Goal: Task Accomplishment & Management: Use online tool/utility

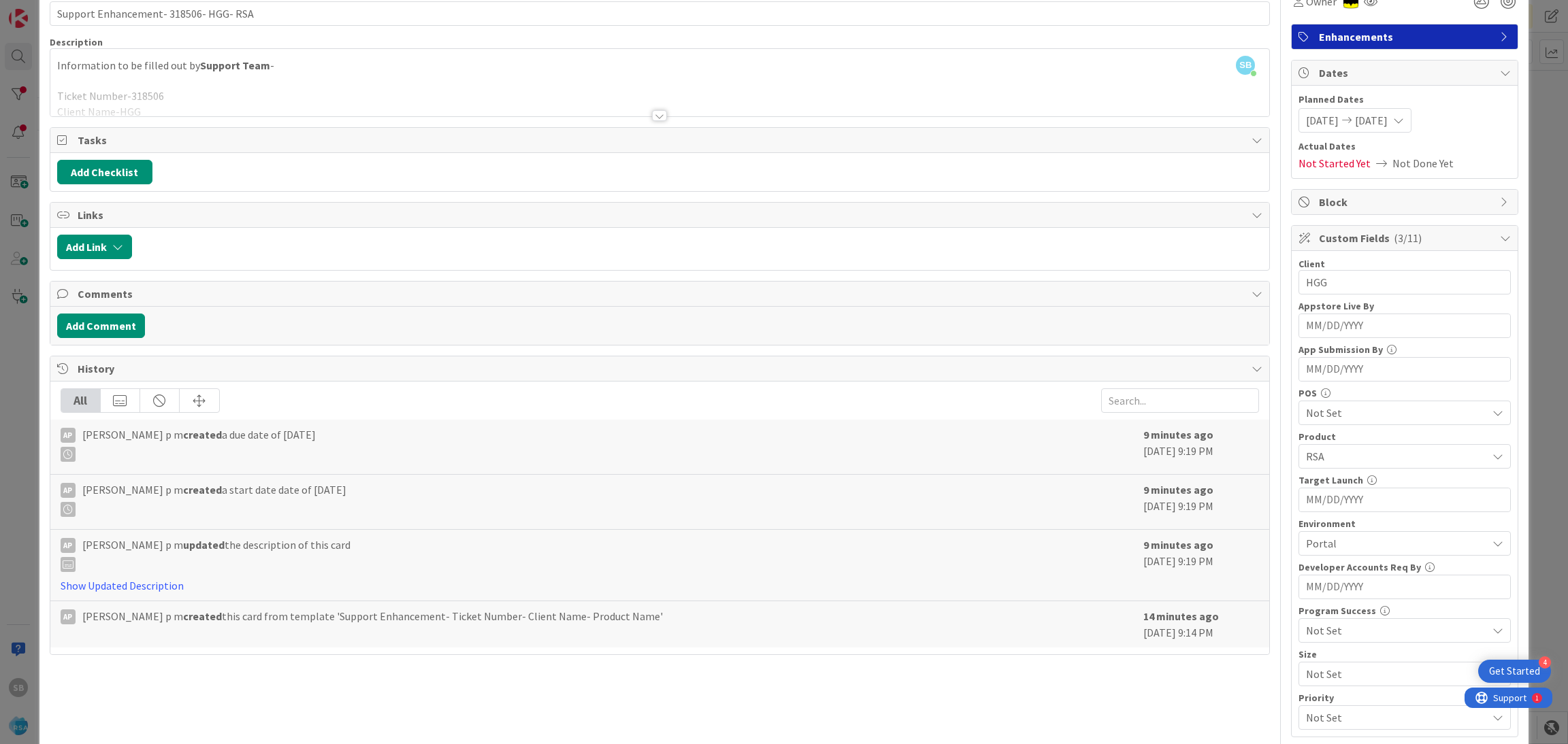
scroll to position [343, 0]
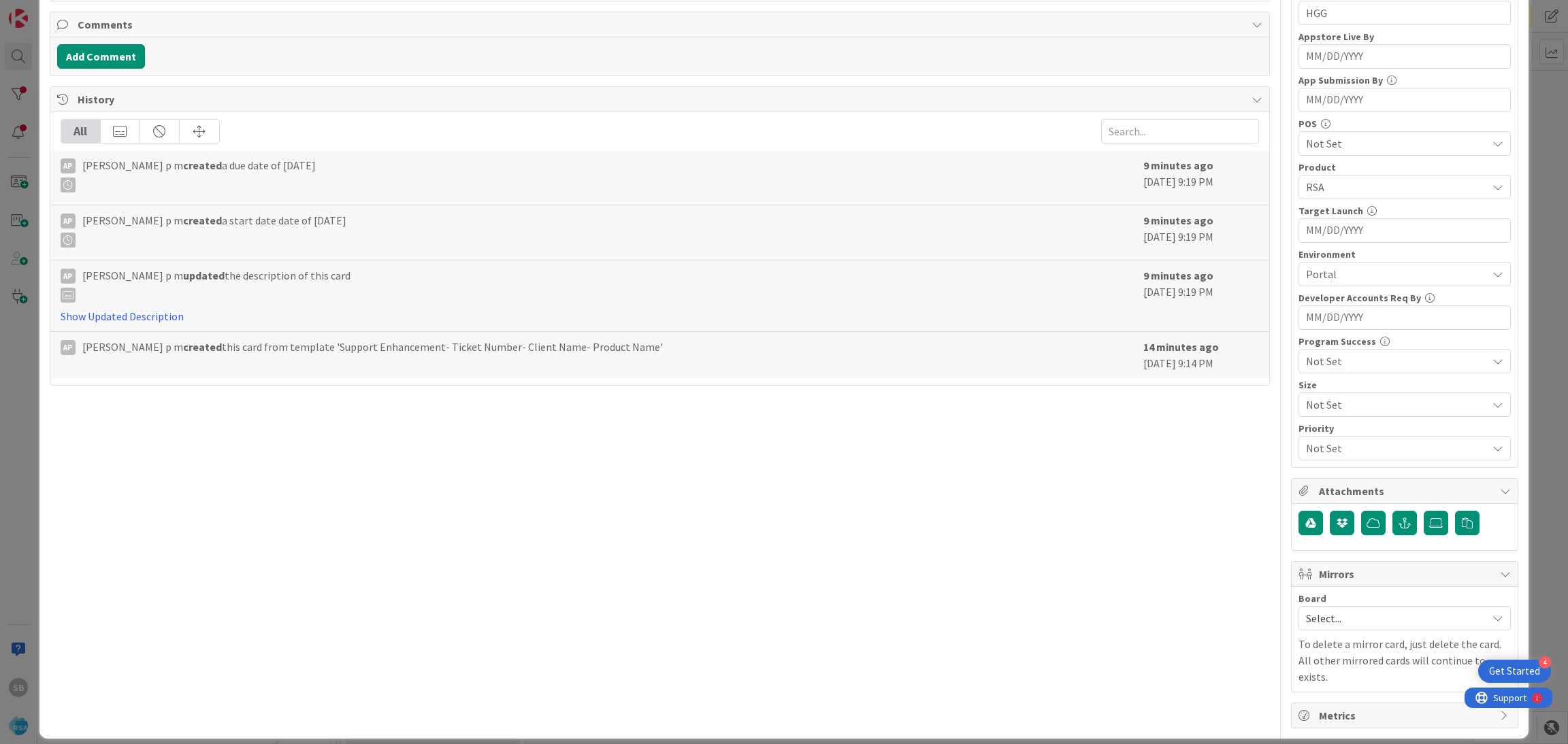
click at [1350, 630] on div "Select..." at bounding box center [1405, 618] width 212 height 25
click at [1329, 703] on span "Software Development" at bounding box center [1414, 706] width 179 height 20
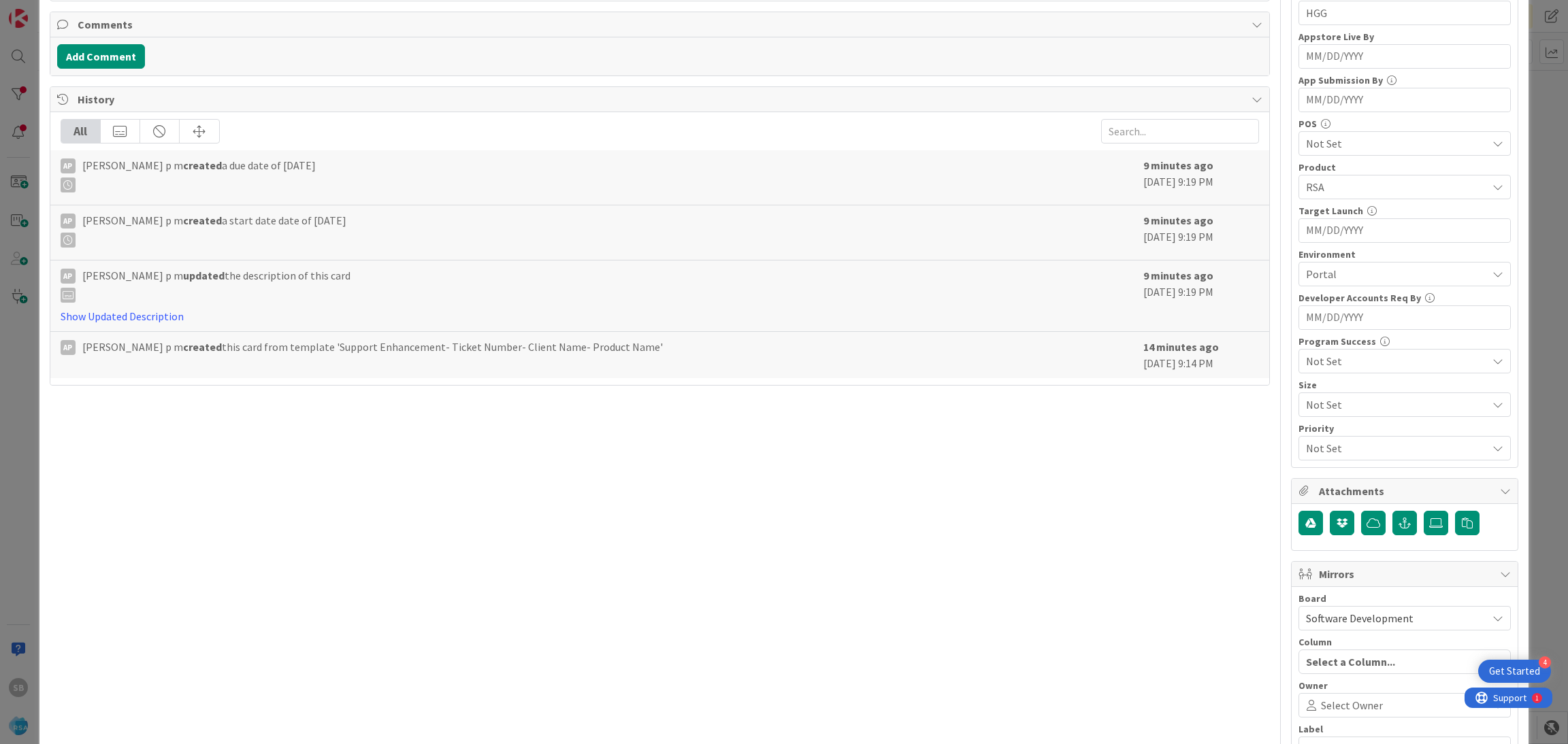
click at [1329, 703] on span "Select Owner" at bounding box center [1352, 706] width 62 height 17
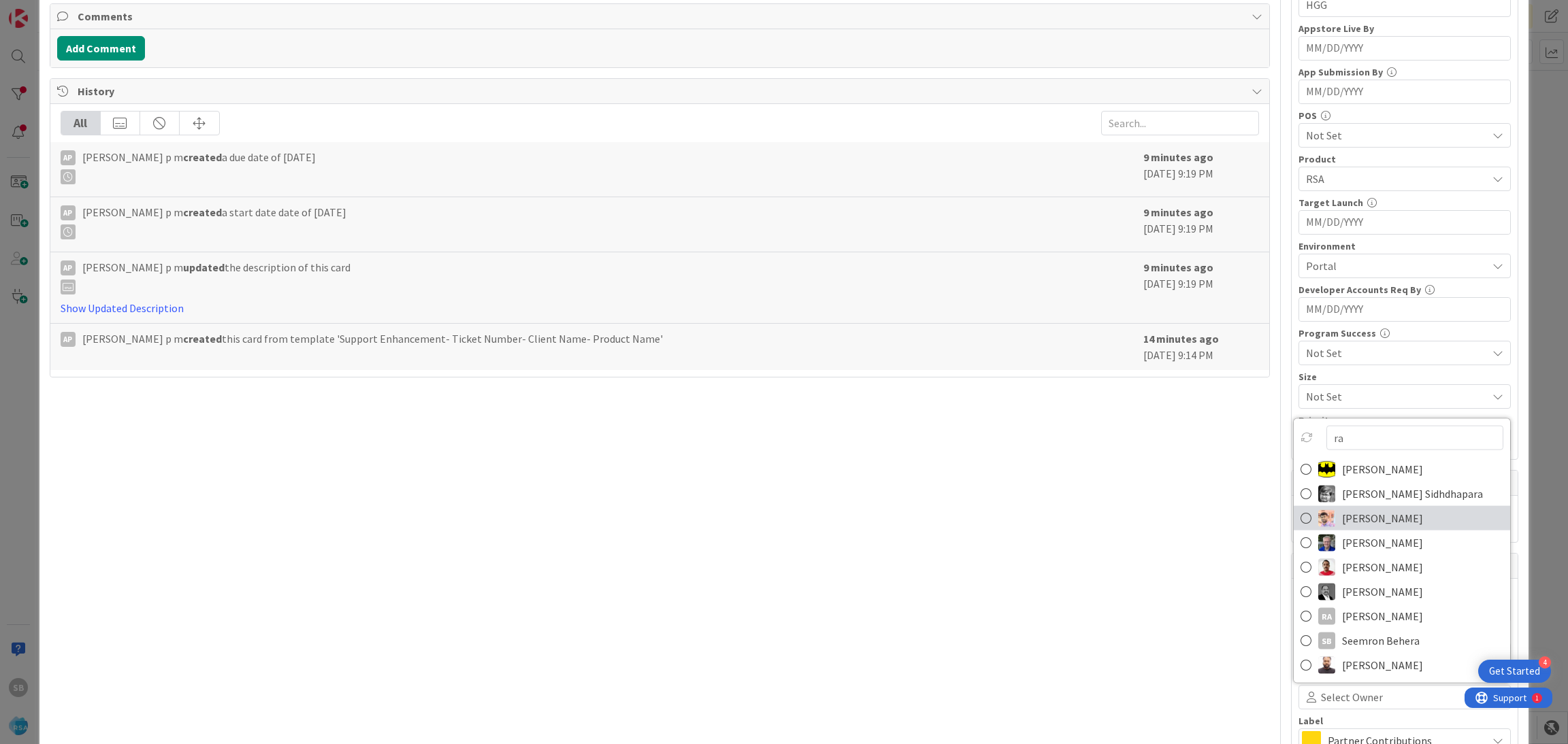
type input "ra"
click at [1375, 524] on span "[PERSON_NAME]" at bounding box center [1382, 518] width 81 height 20
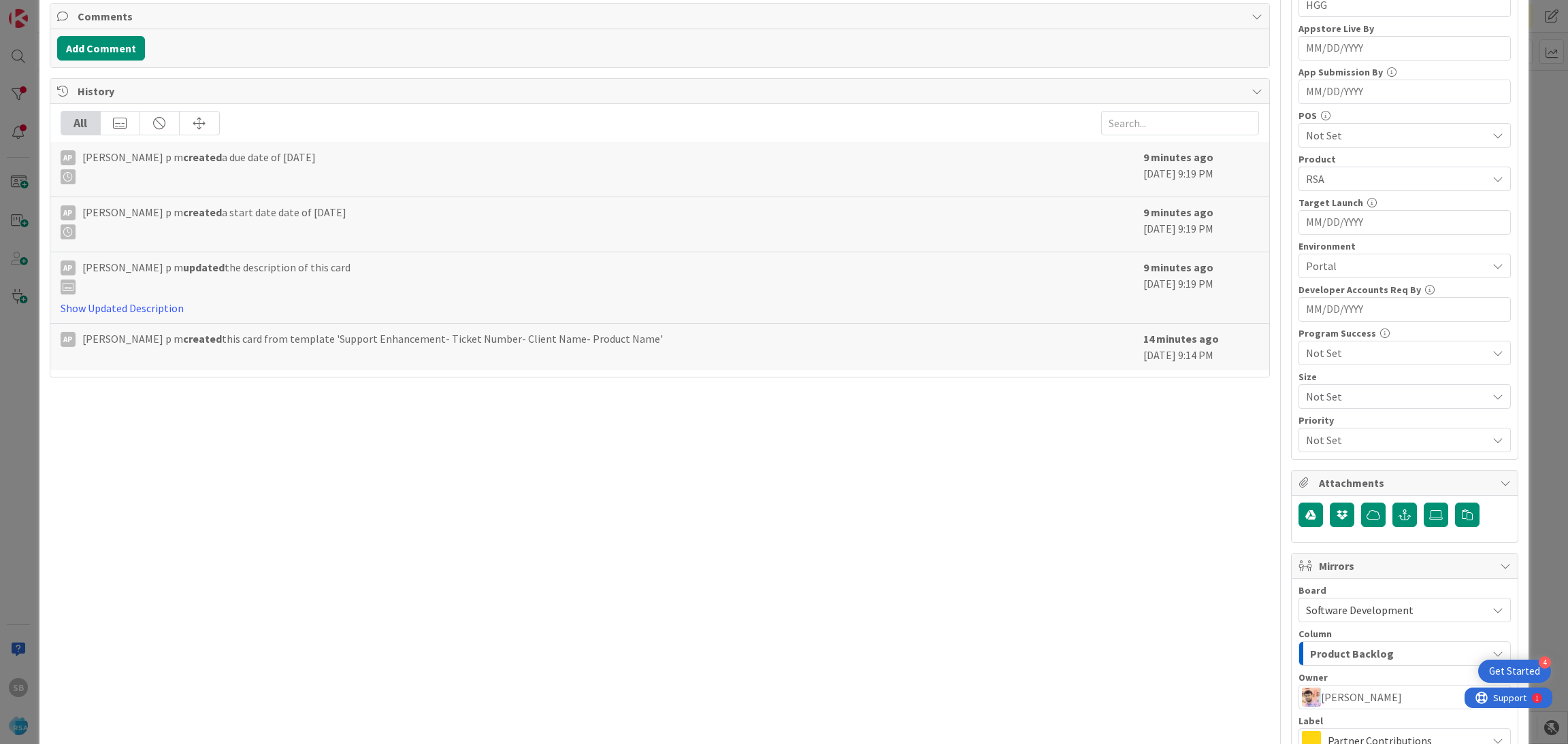
scroll to position [454, 0]
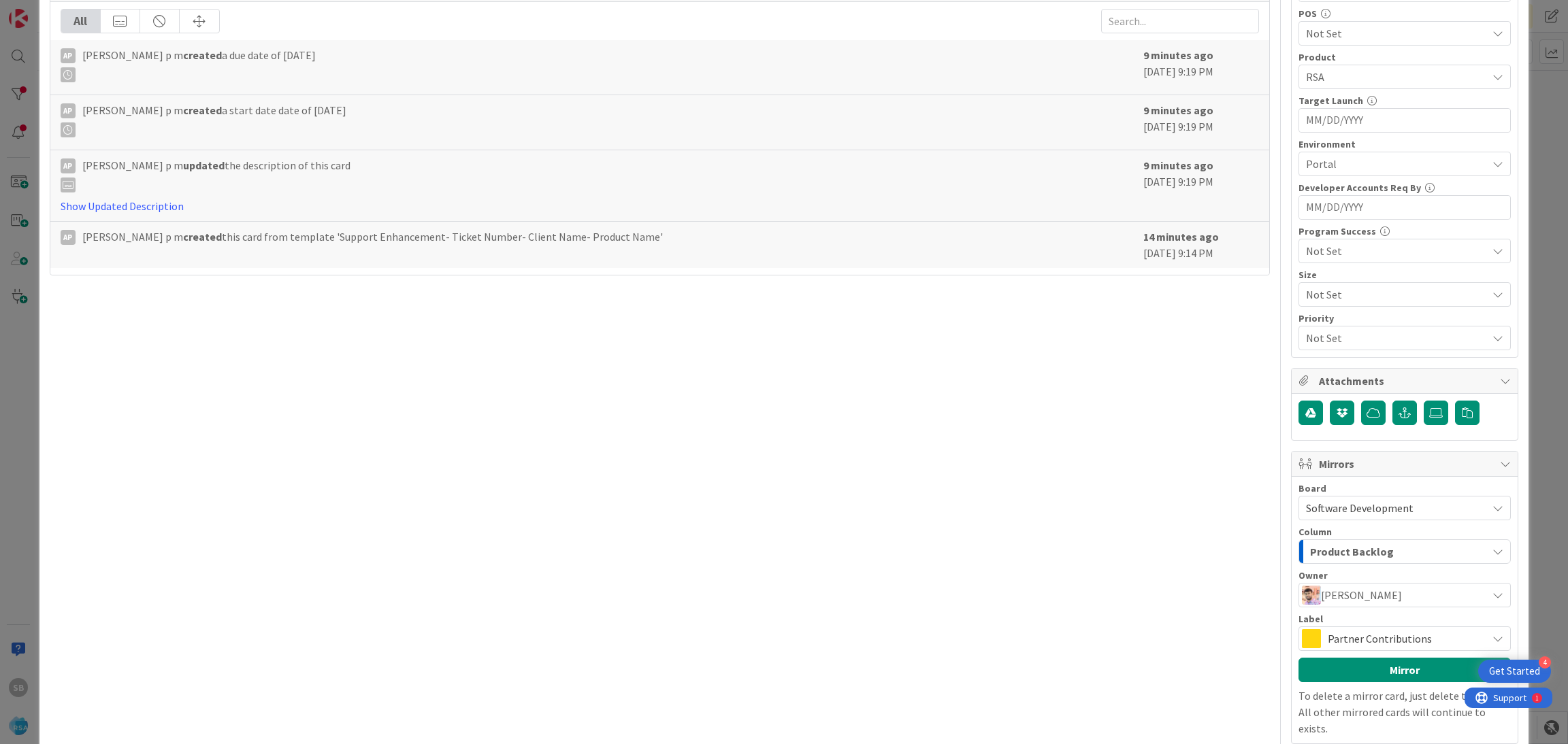
click at [1365, 634] on span "Partner Contributions" at bounding box center [1404, 639] width 152 height 19
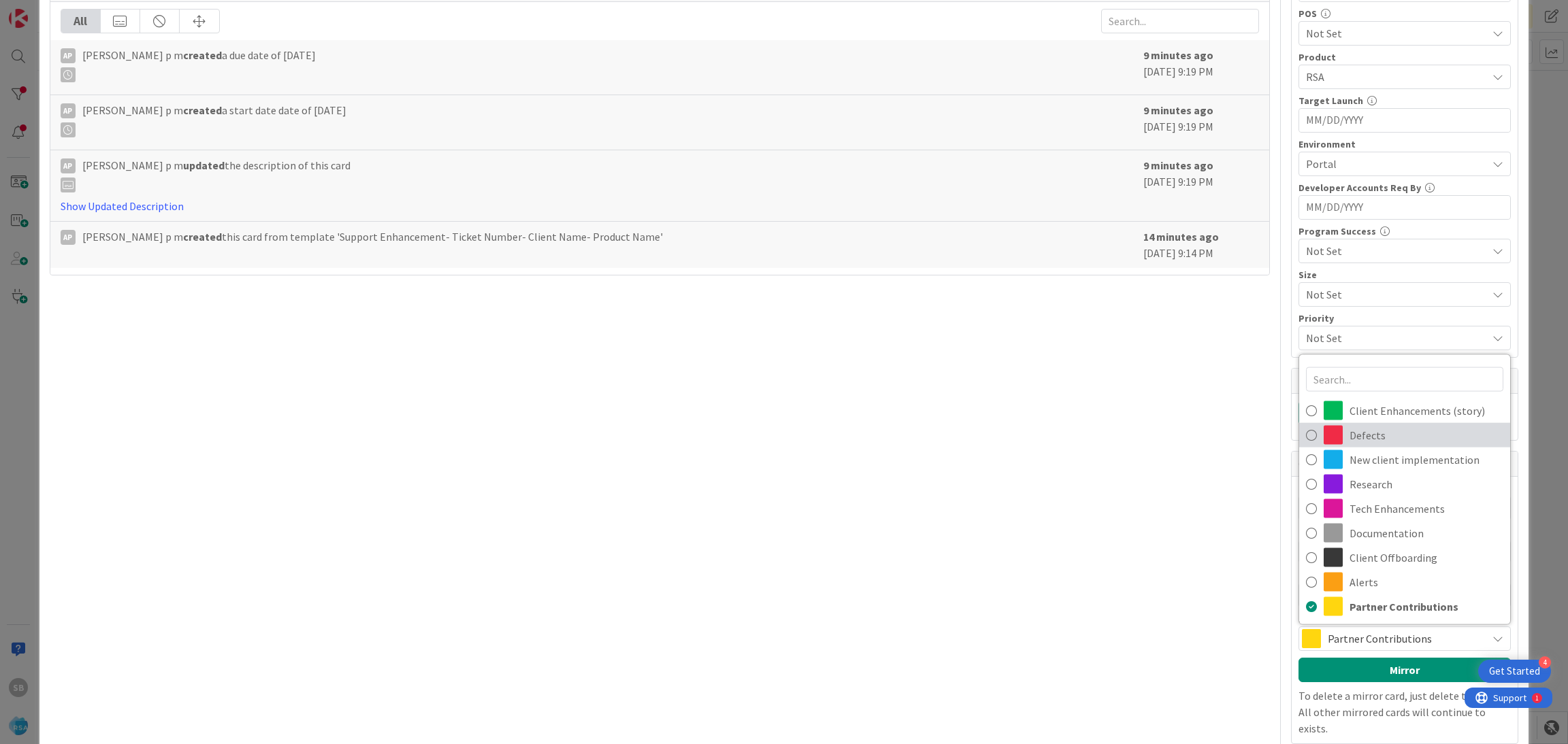
click at [1369, 433] on span "Defects" at bounding box center [1426, 435] width 154 height 20
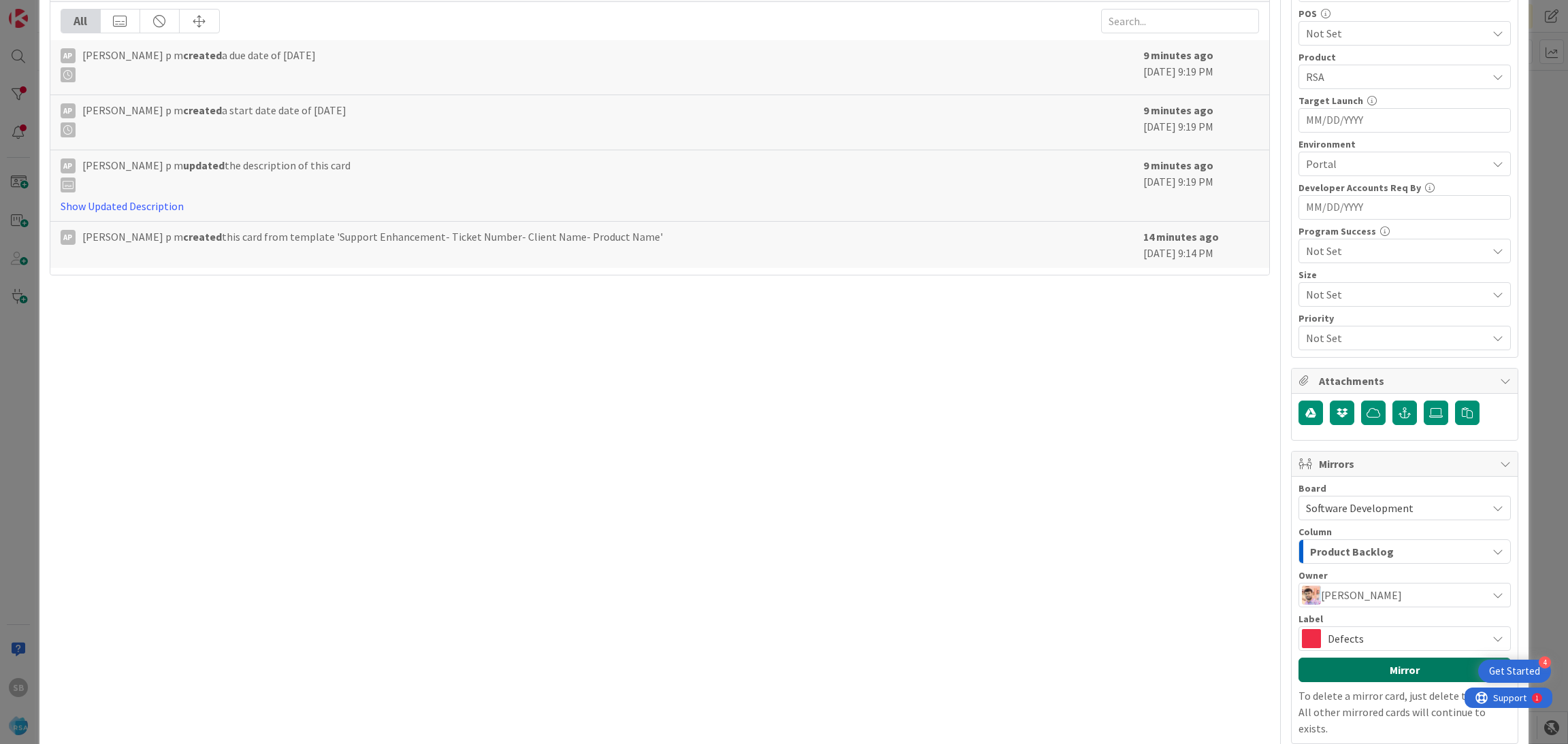
click at [1353, 669] on button "Mirror" at bounding box center [1405, 669] width 212 height 25
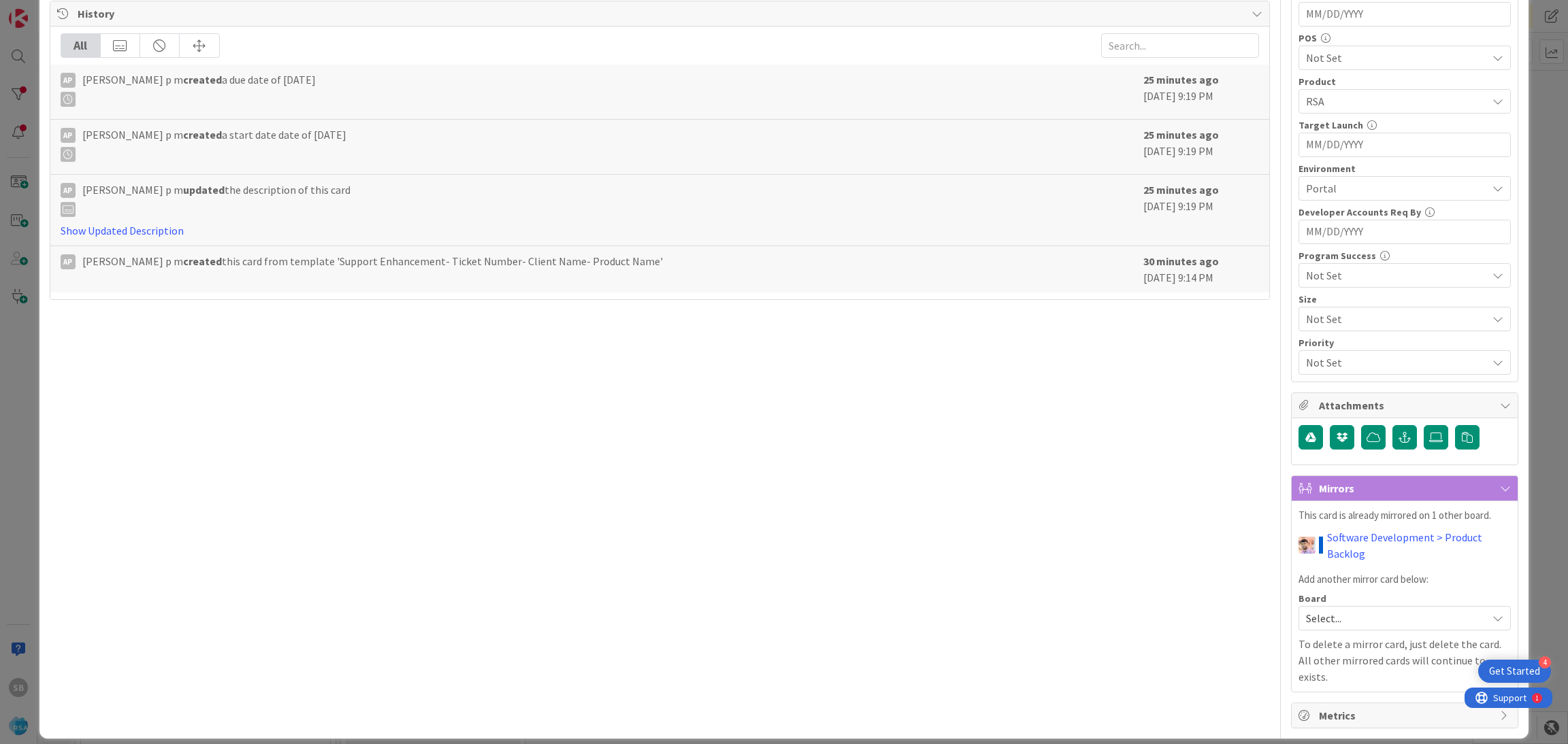
scroll to position [0, 0]
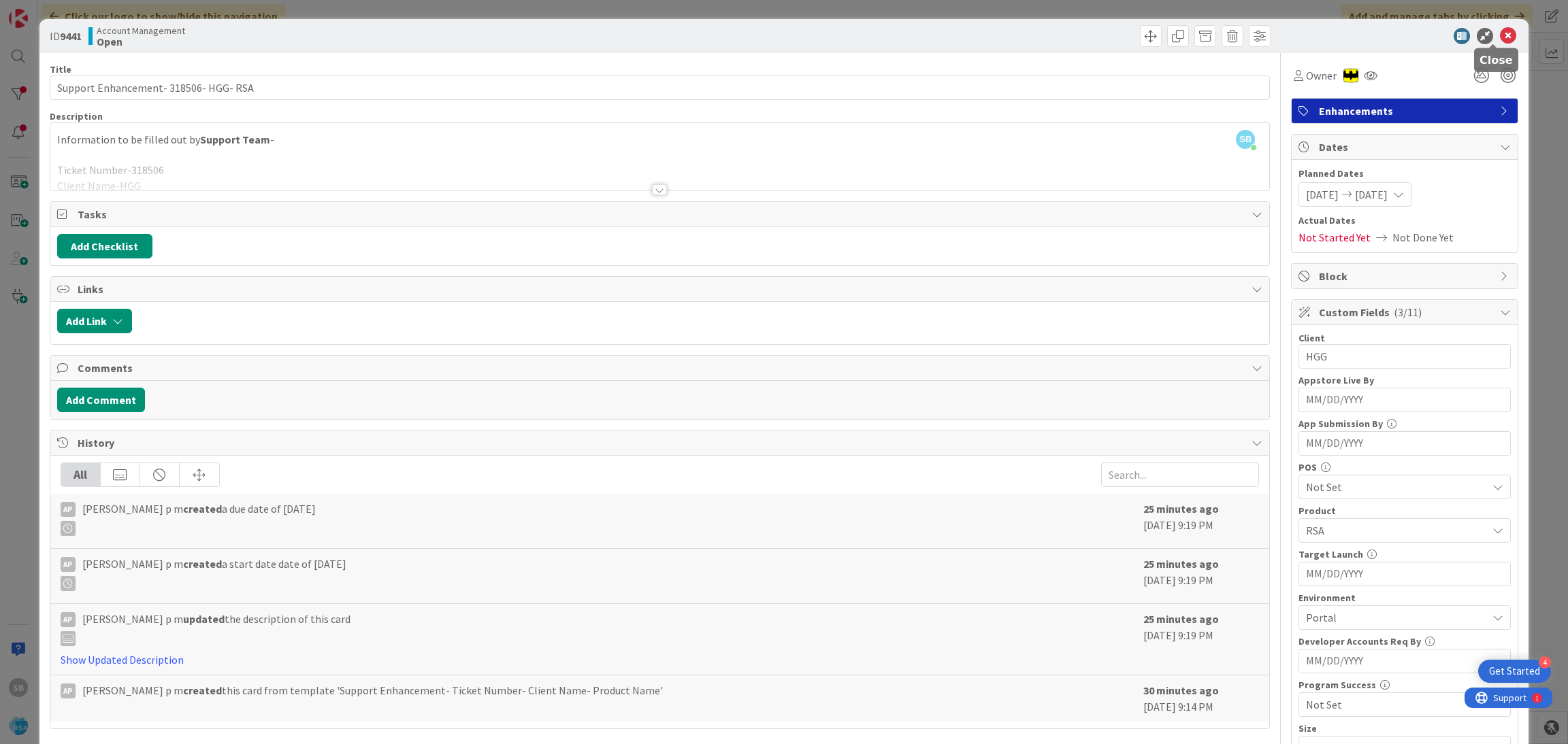
click at [1500, 33] on icon at bounding box center [1508, 36] width 17 height 17
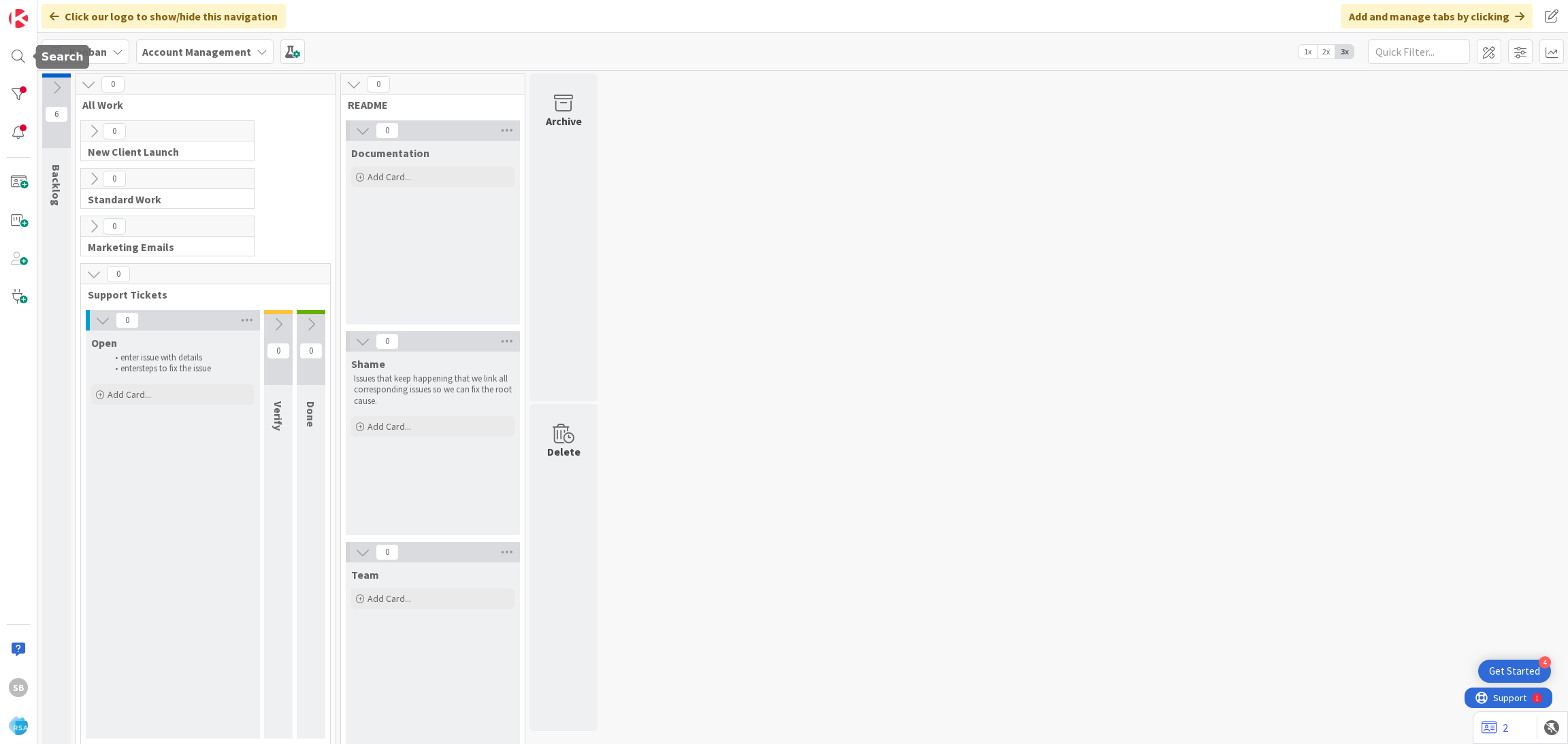
click at [0, 51] on div "SB" at bounding box center [19, 372] width 38 height 744
click at [10, 53] on div at bounding box center [18, 56] width 27 height 27
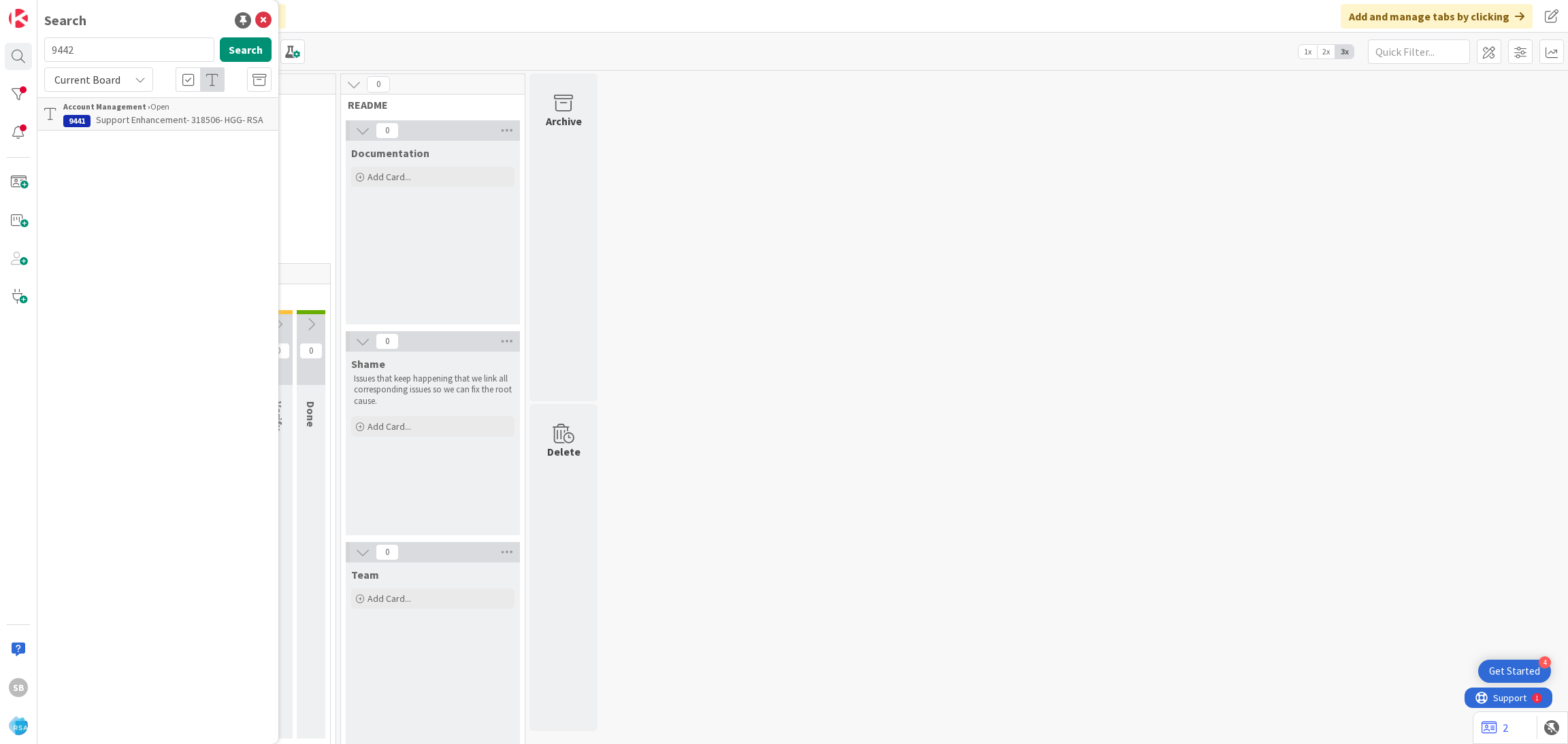
type input "9442"
click at [200, 134] on p "Support Defect- 318830- Cut Bank Sky foods- RSA" at bounding box center [167, 127] width 208 height 29
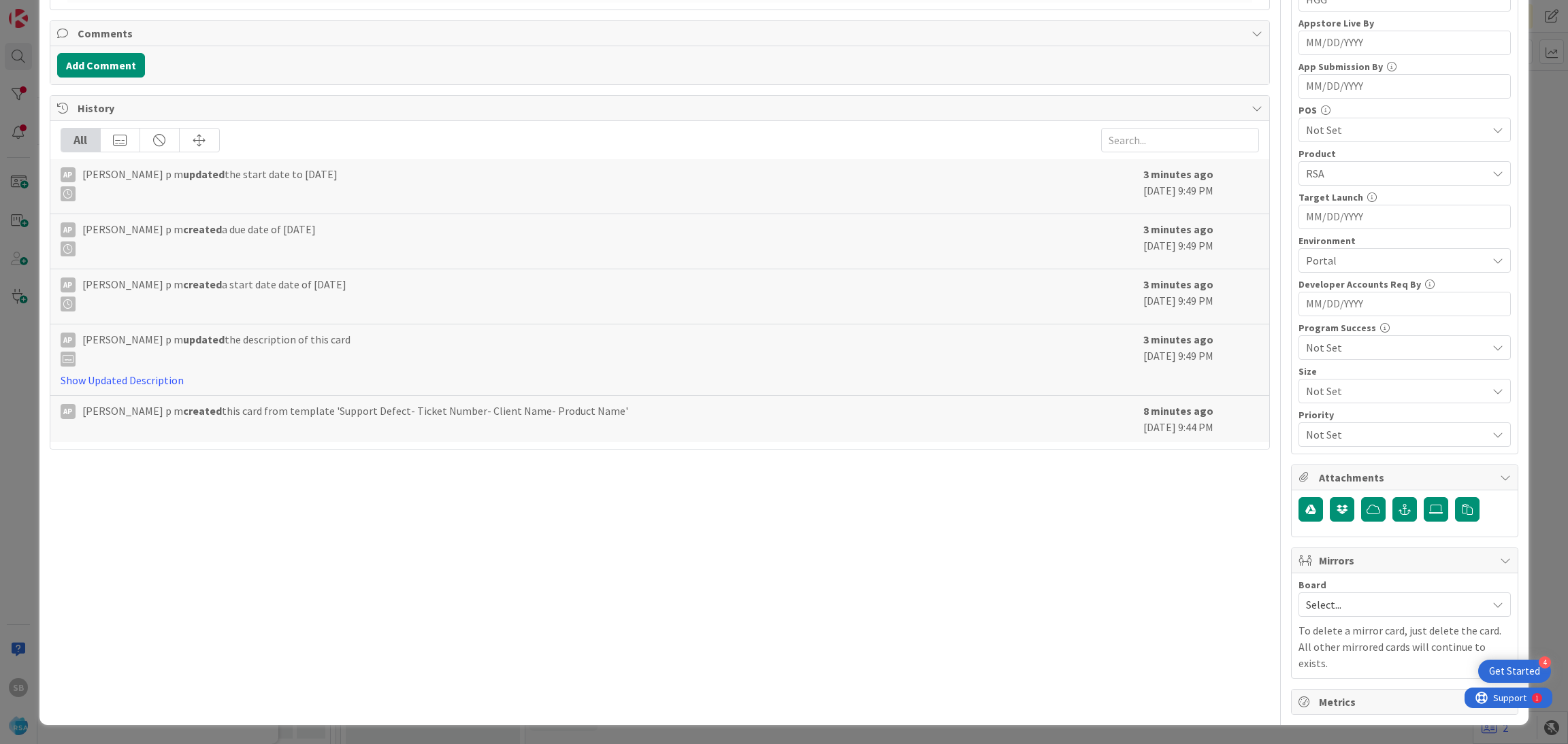
scroll to position [330, 0]
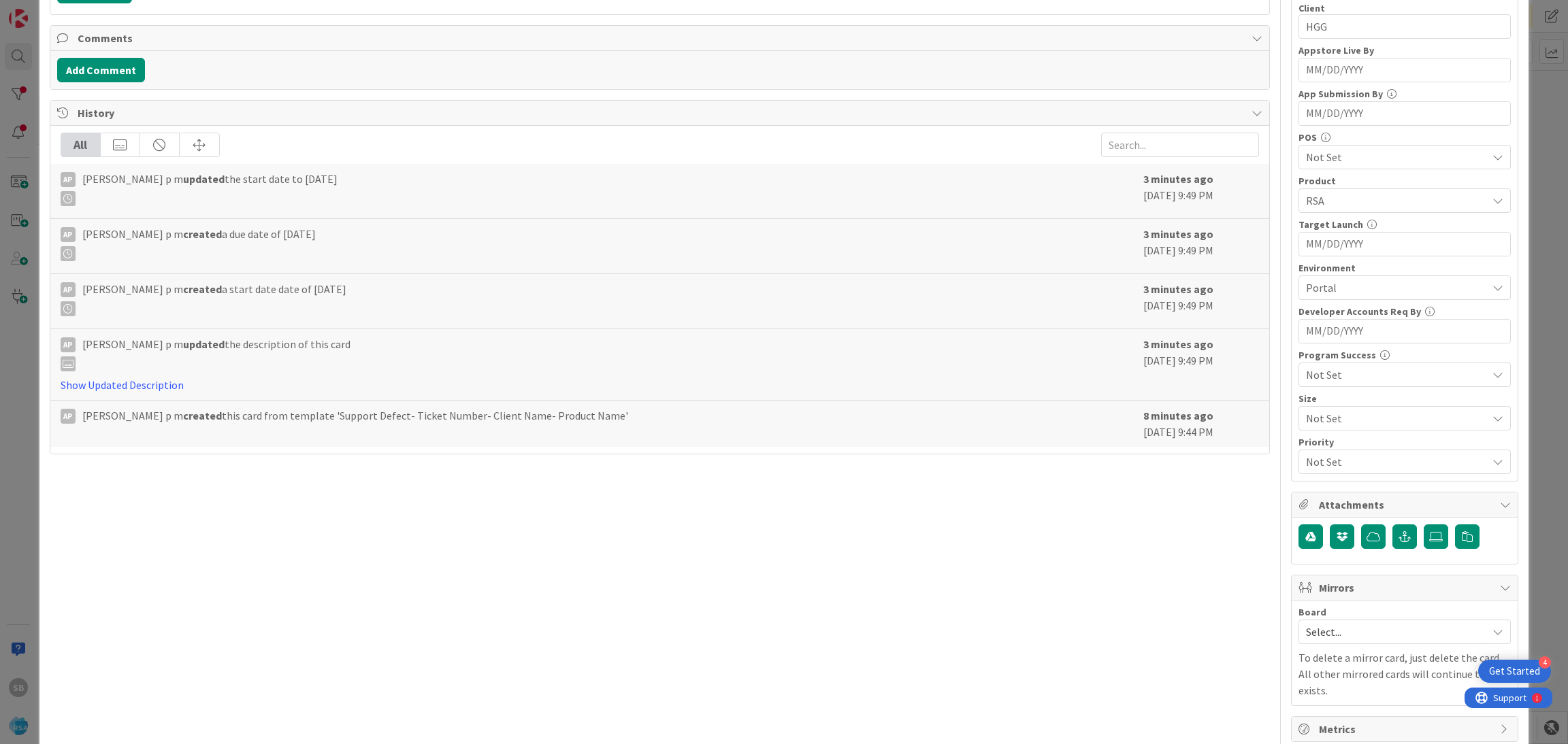
click at [1339, 633] on span "Select..." at bounding box center [1392, 632] width 174 height 19
click at [1324, 721] on span "Software Development" at bounding box center [1414, 720] width 179 height 20
click at [1321, 721] on span "Select Owner" at bounding box center [1352, 719] width 62 height 17
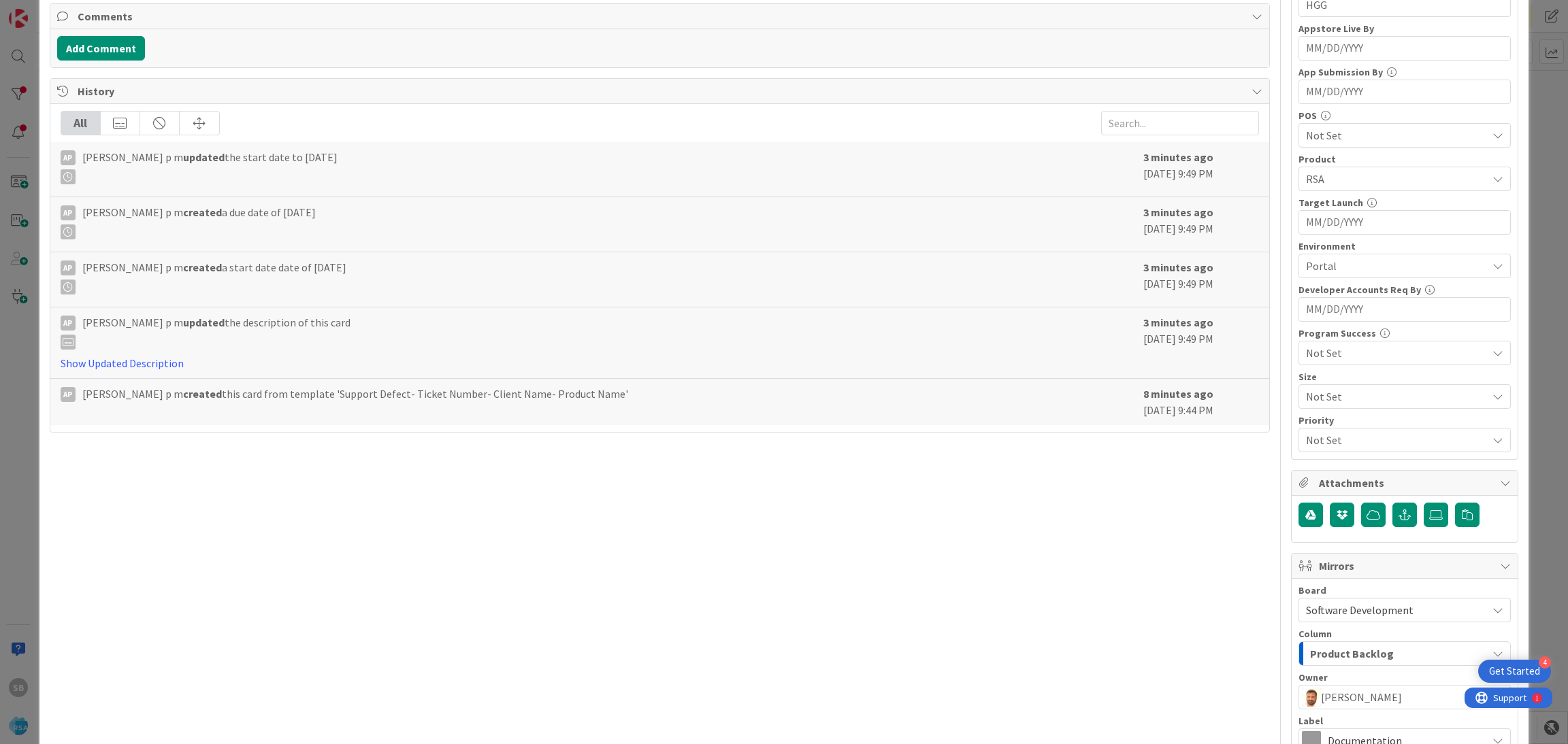
scroll to position [505, 0]
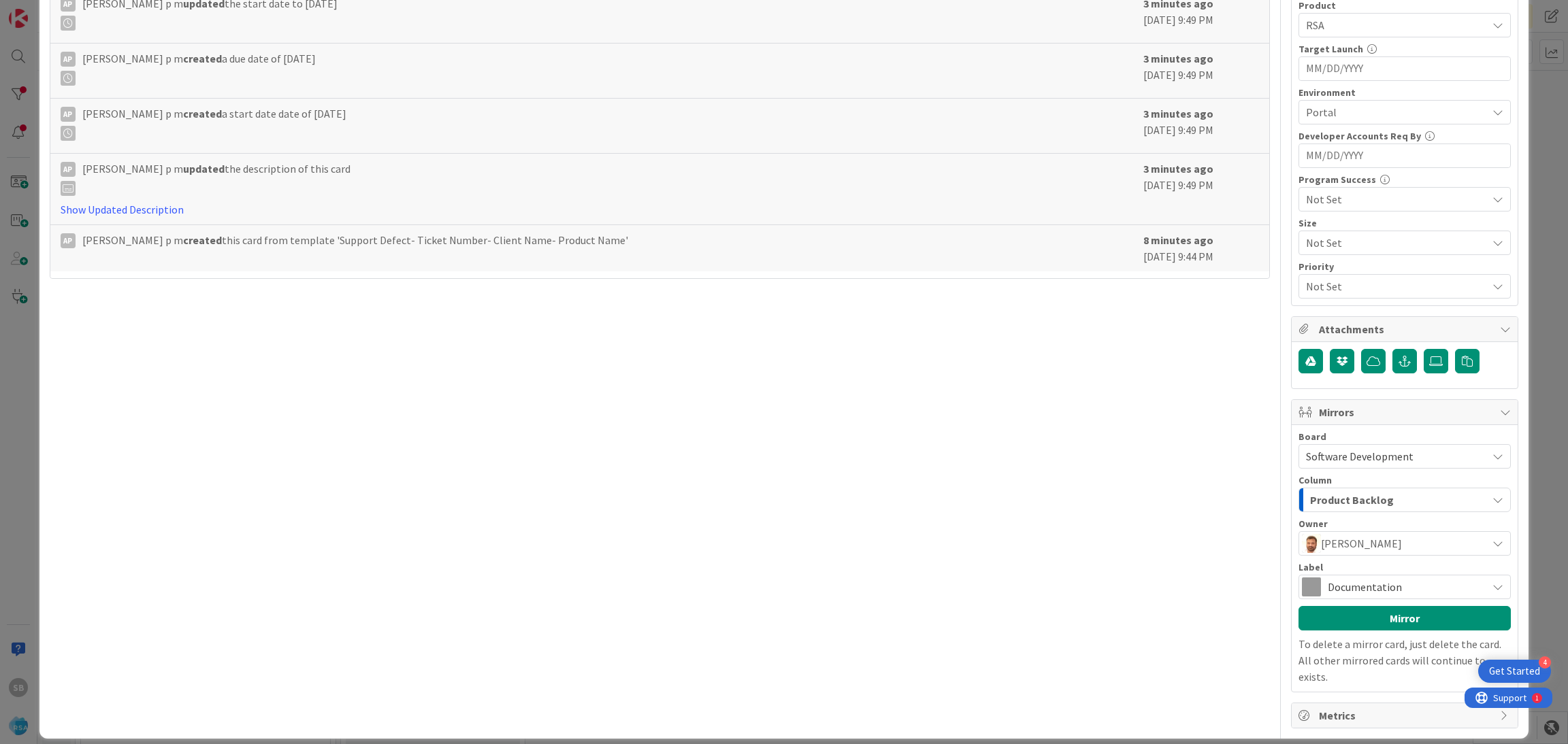
click at [1395, 585] on span "Documentation" at bounding box center [1404, 587] width 152 height 19
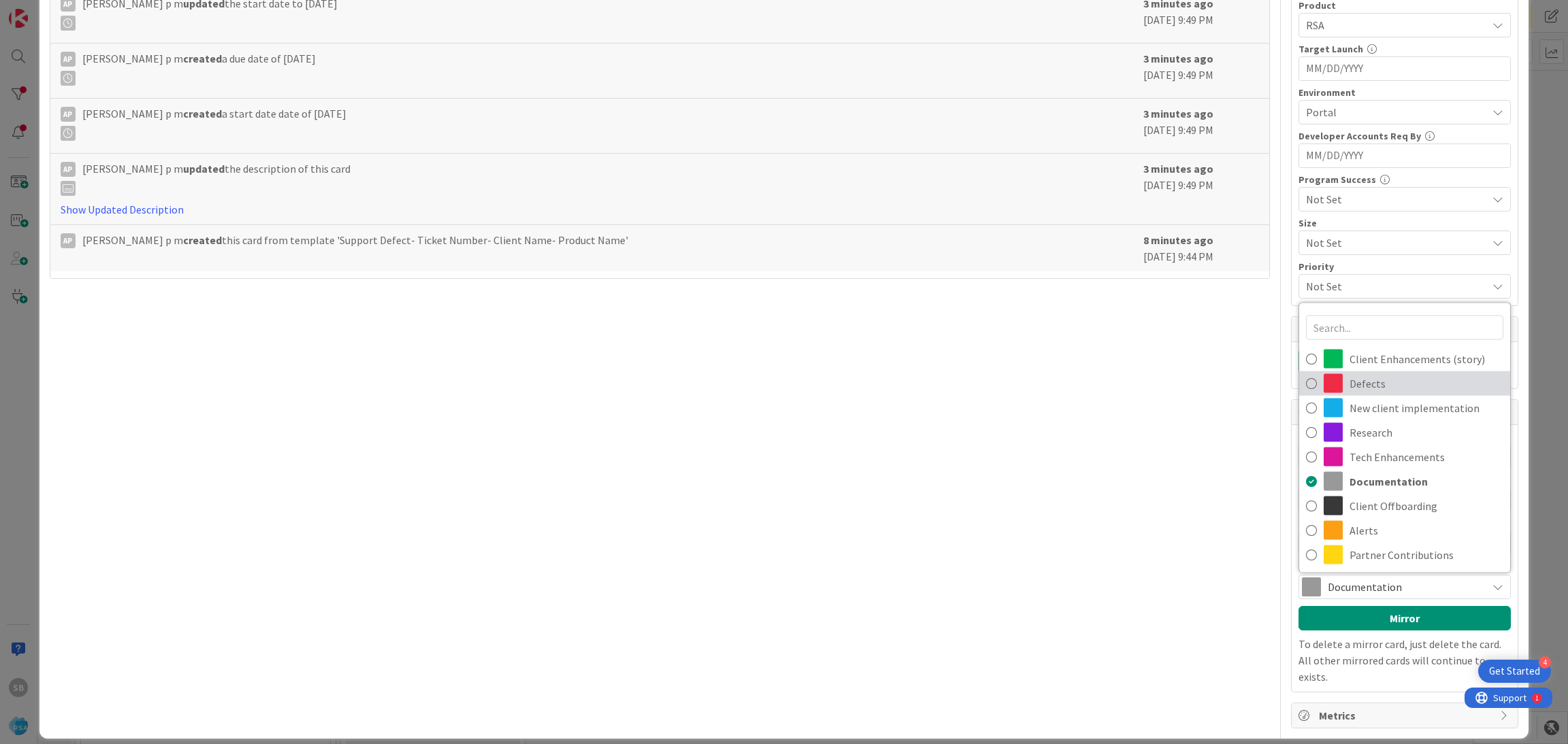
click at [1365, 379] on span "Defects" at bounding box center [1426, 383] width 154 height 20
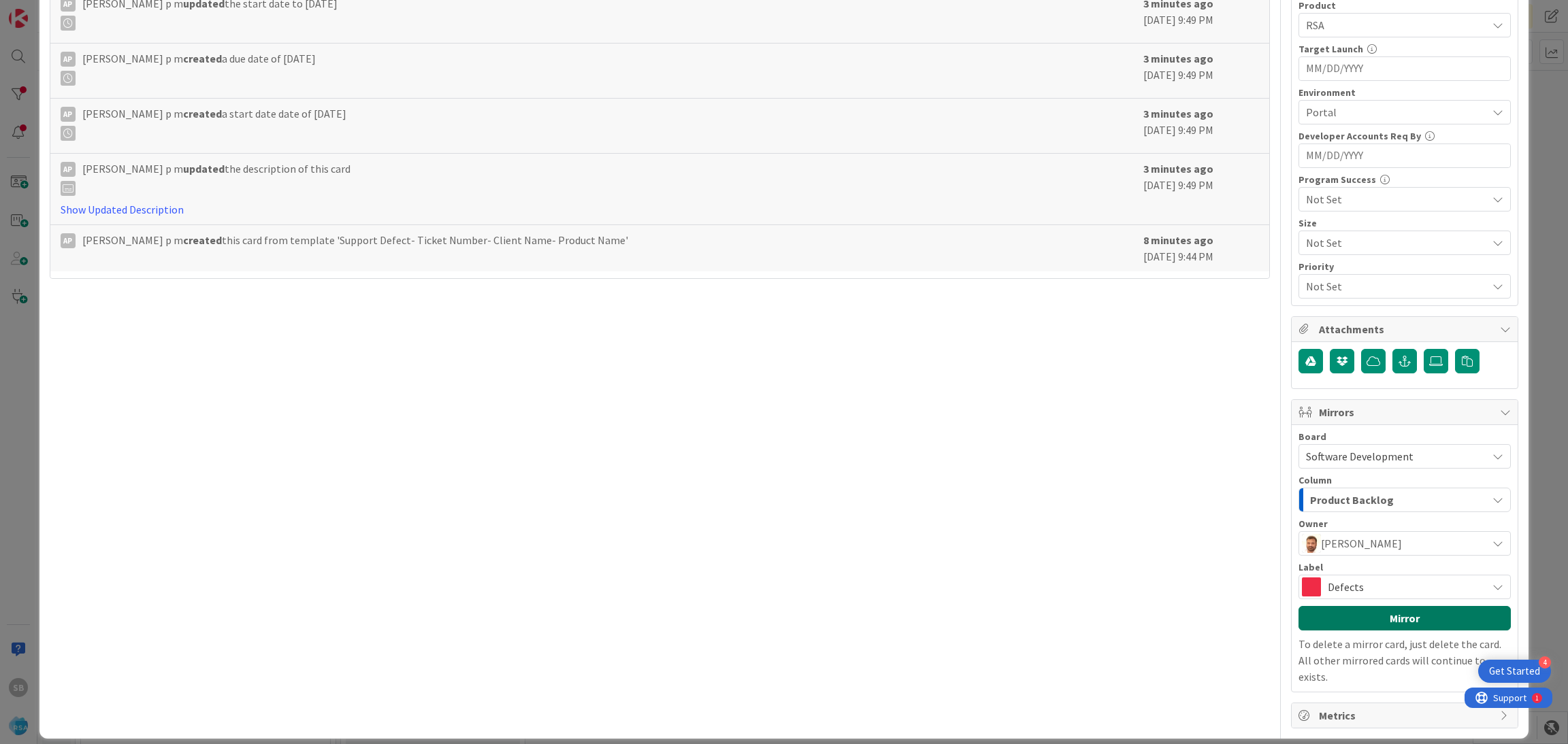
click at [1377, 628] on button "Mirror" at bounding box center [1405, 618] width 212 height 25
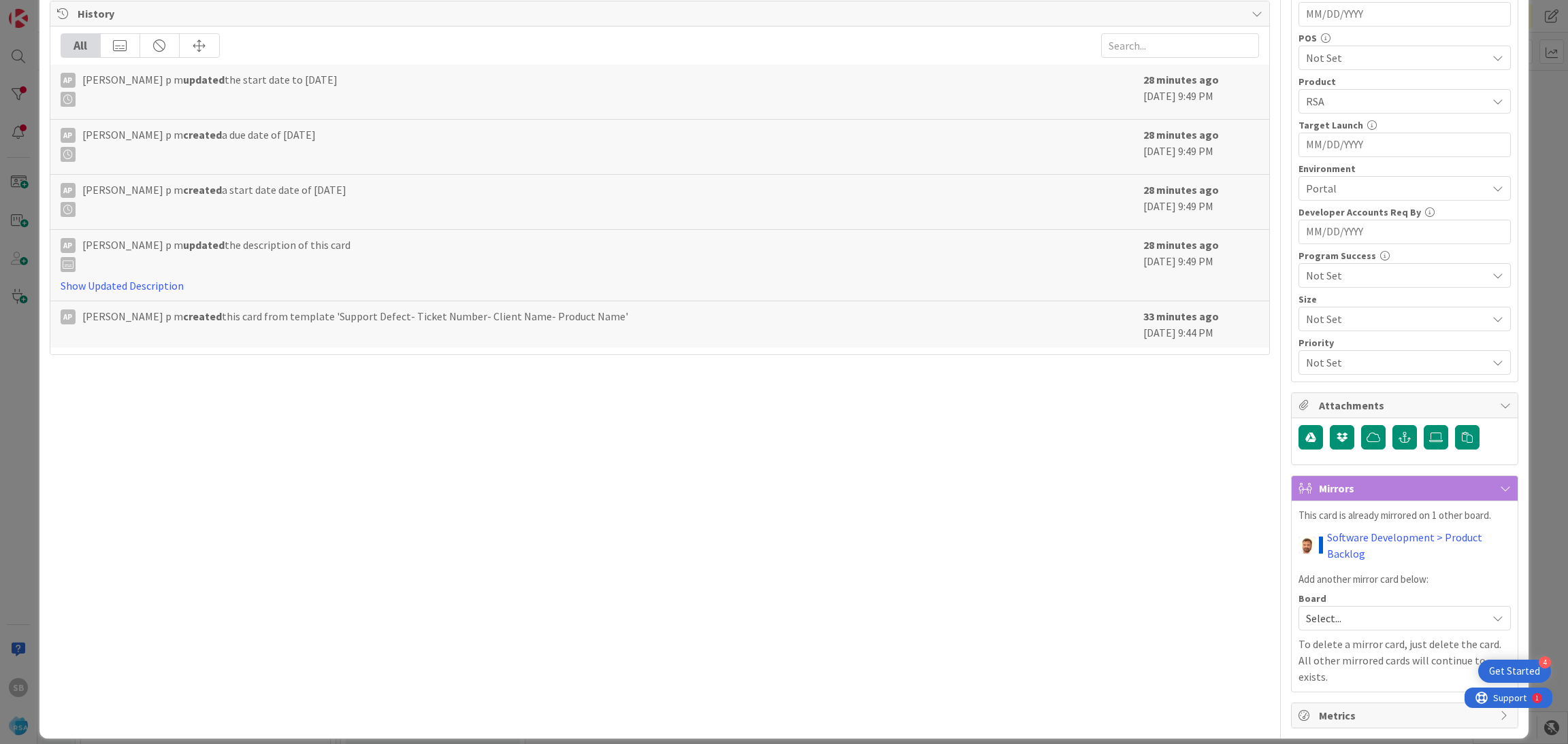
scroll to position [0, 0]
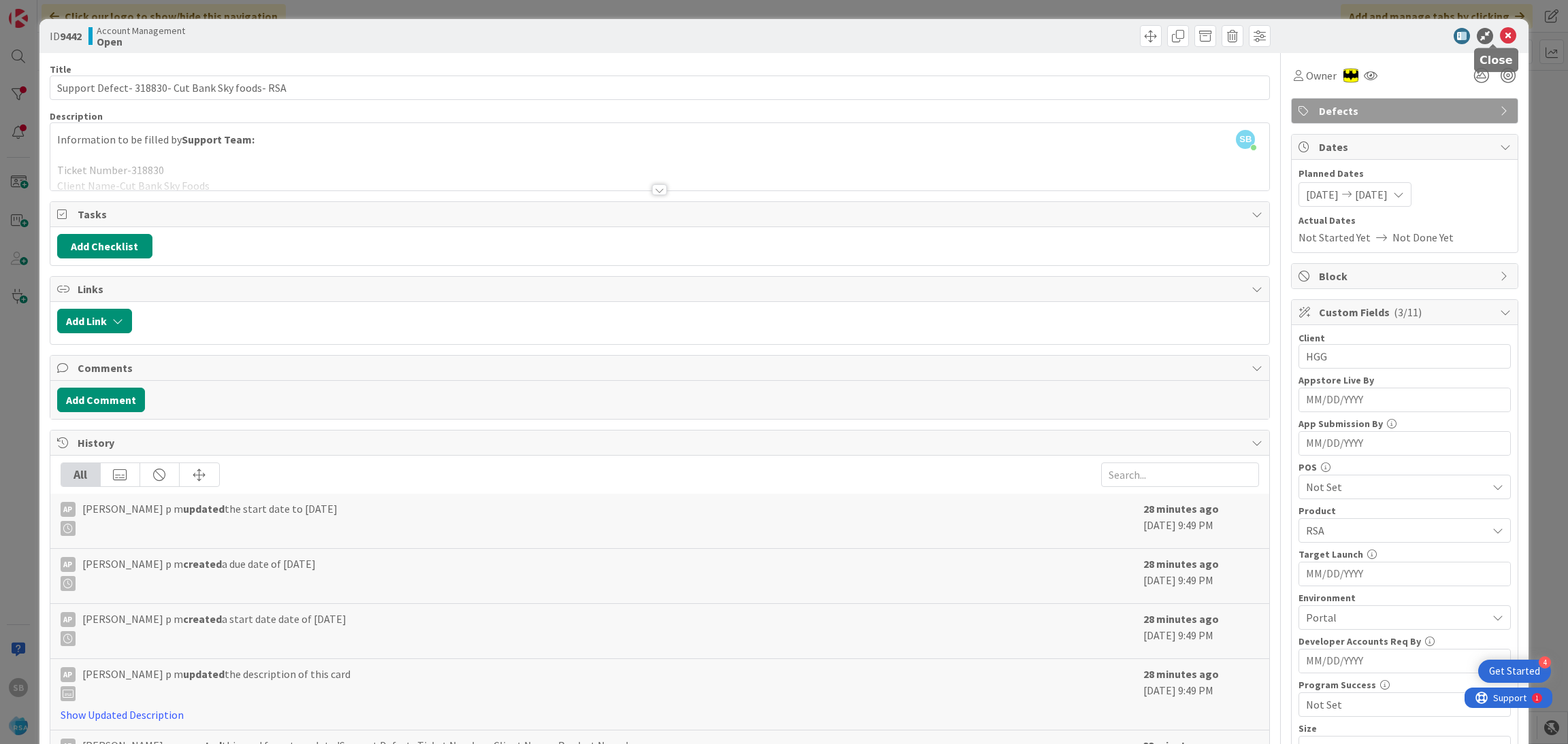
click at [1500, 35] on icon at bounding box center [1508, 36] width 17 height 17
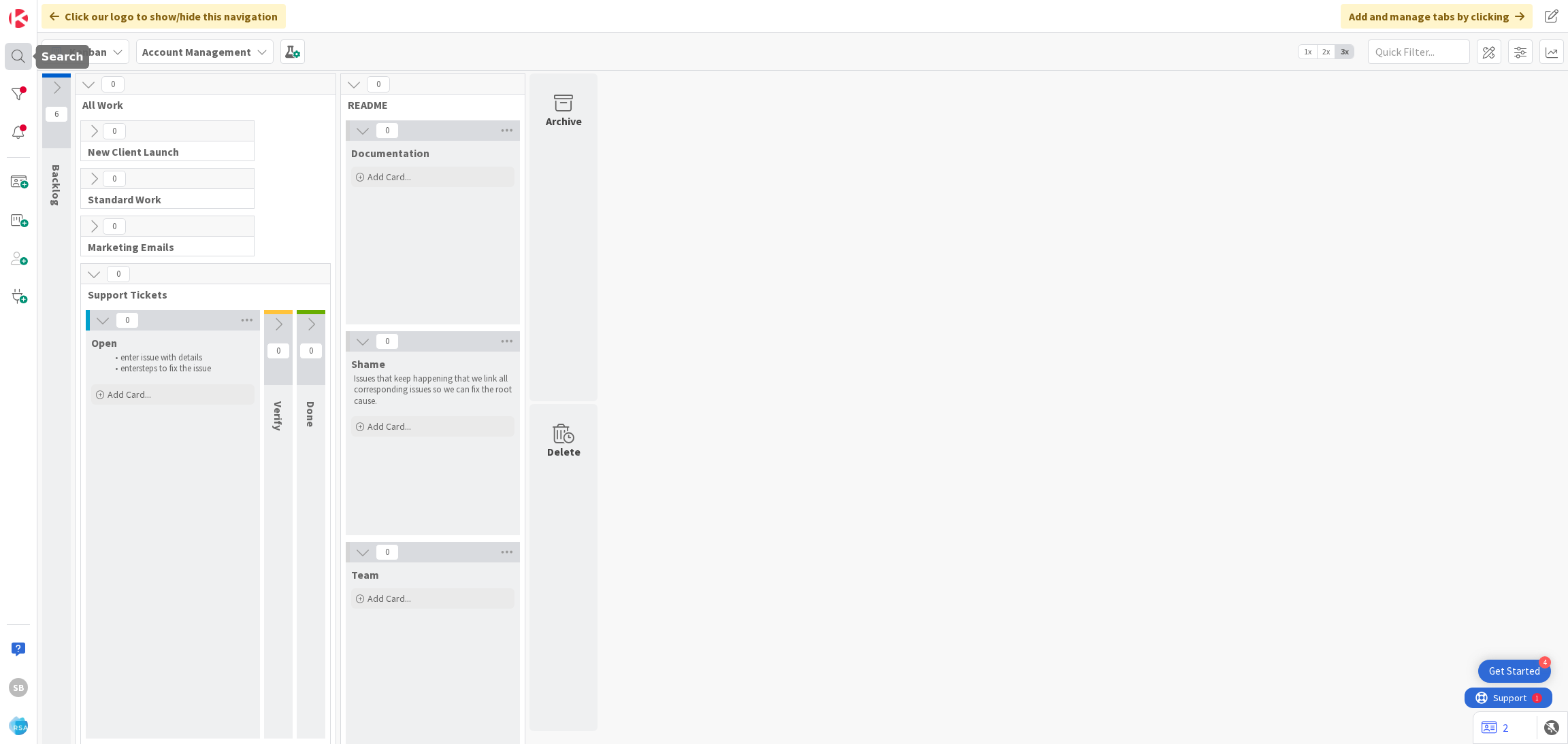
click at [16, 53] on div at bounding box center [18, 56] width 27 height 27
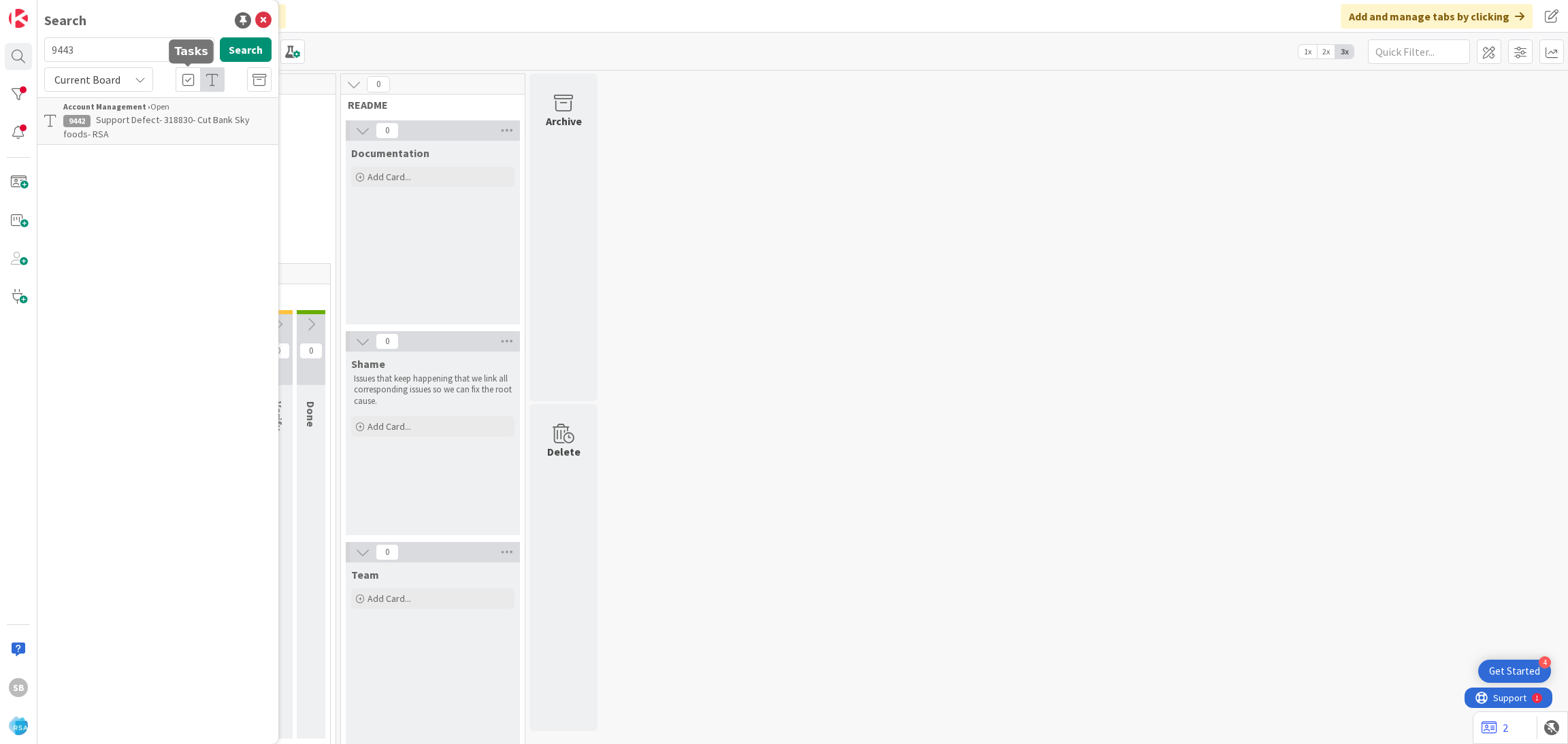
type input "9443"
click at [179, 104] on div "Account Management › Open" at bounding box center [167, 107] width 208 height 12
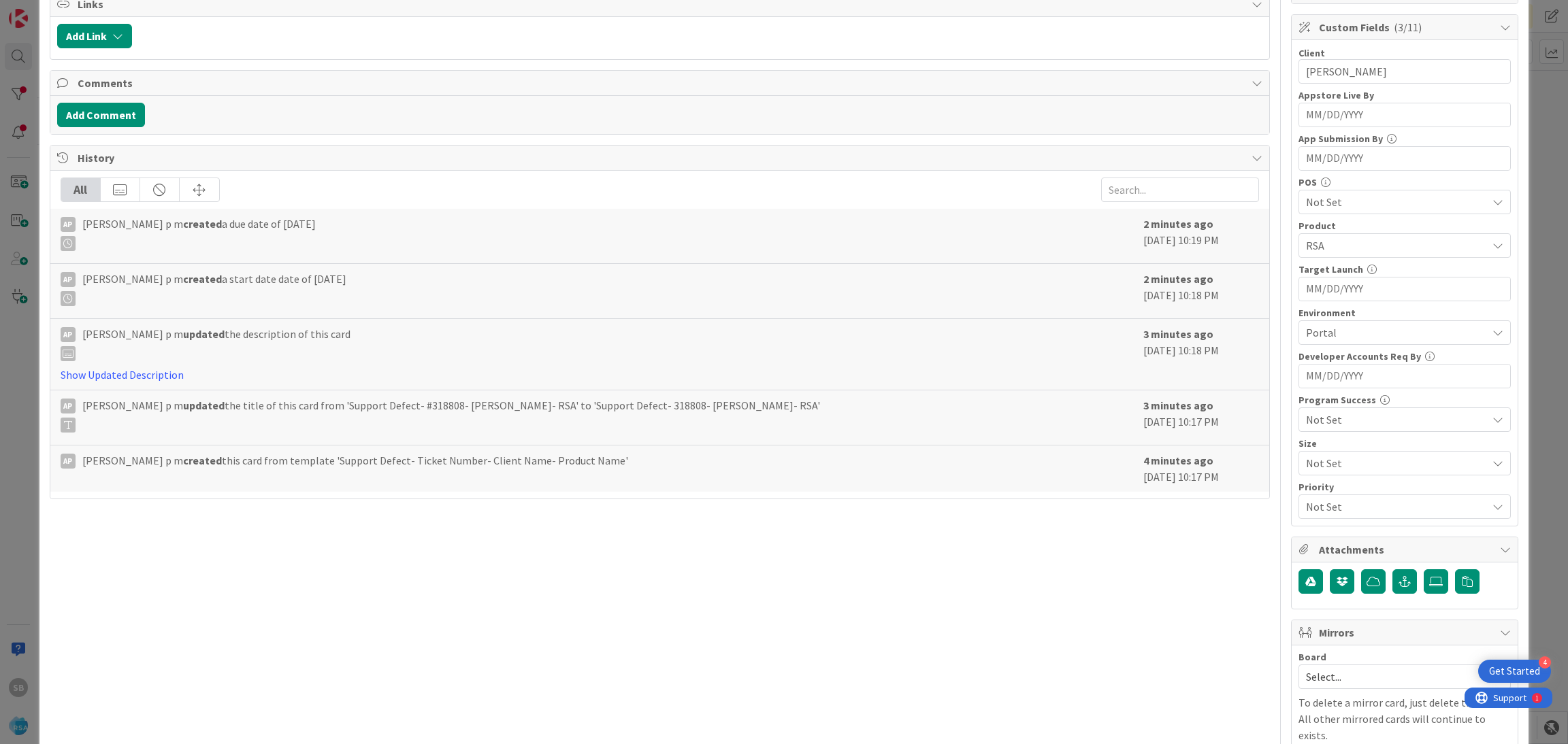
scroll to position [343, 0]
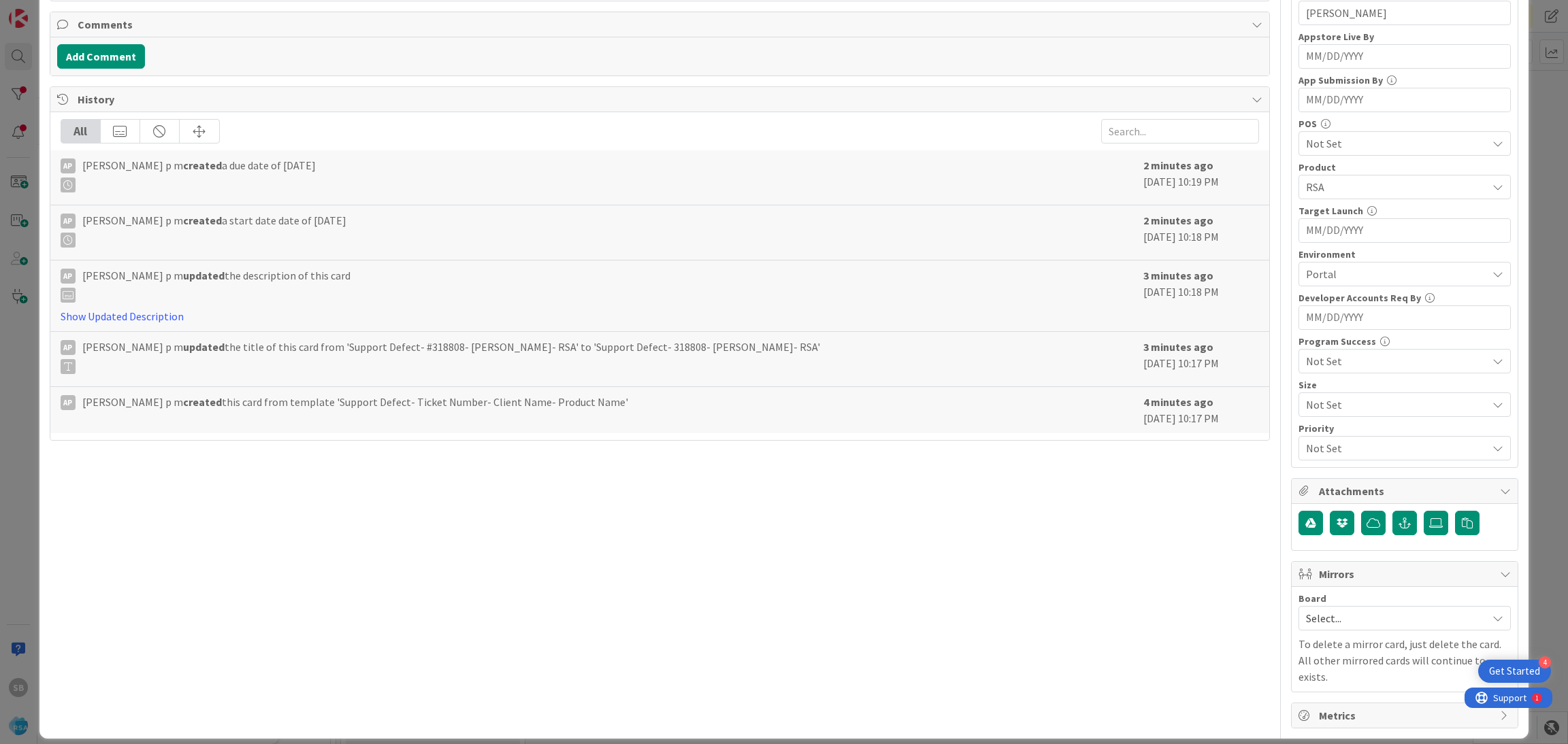
click at [1383, 626] on span "Select..." at bounding box center [1392, 617] width 174 height 19
click at [1349, 706] on span "Software Development" at bounding box center [1414, 706] width 179 height 20
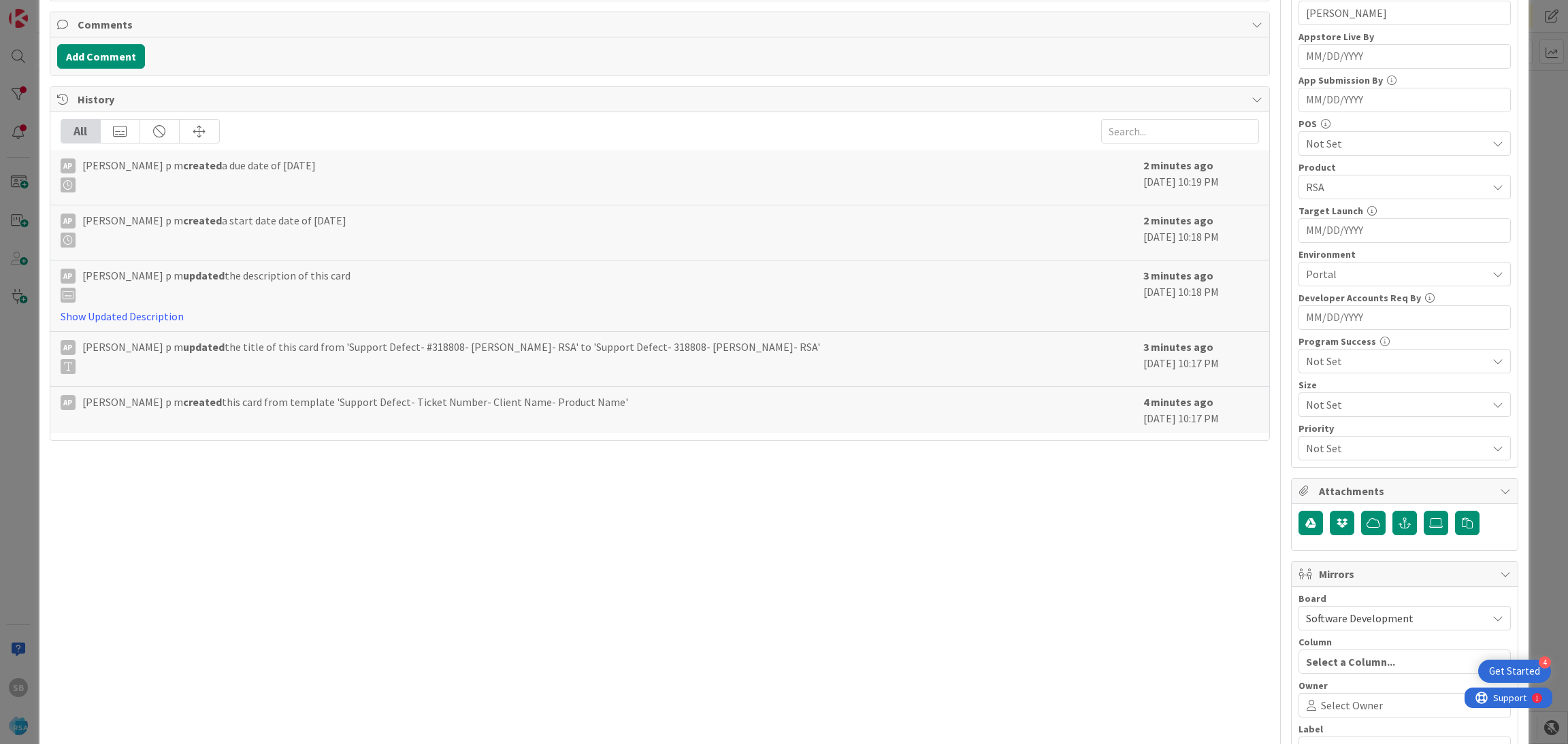
click at [1349, 706] on span "Select Owner" at bounding box center [1352, 706] width 62 height 17
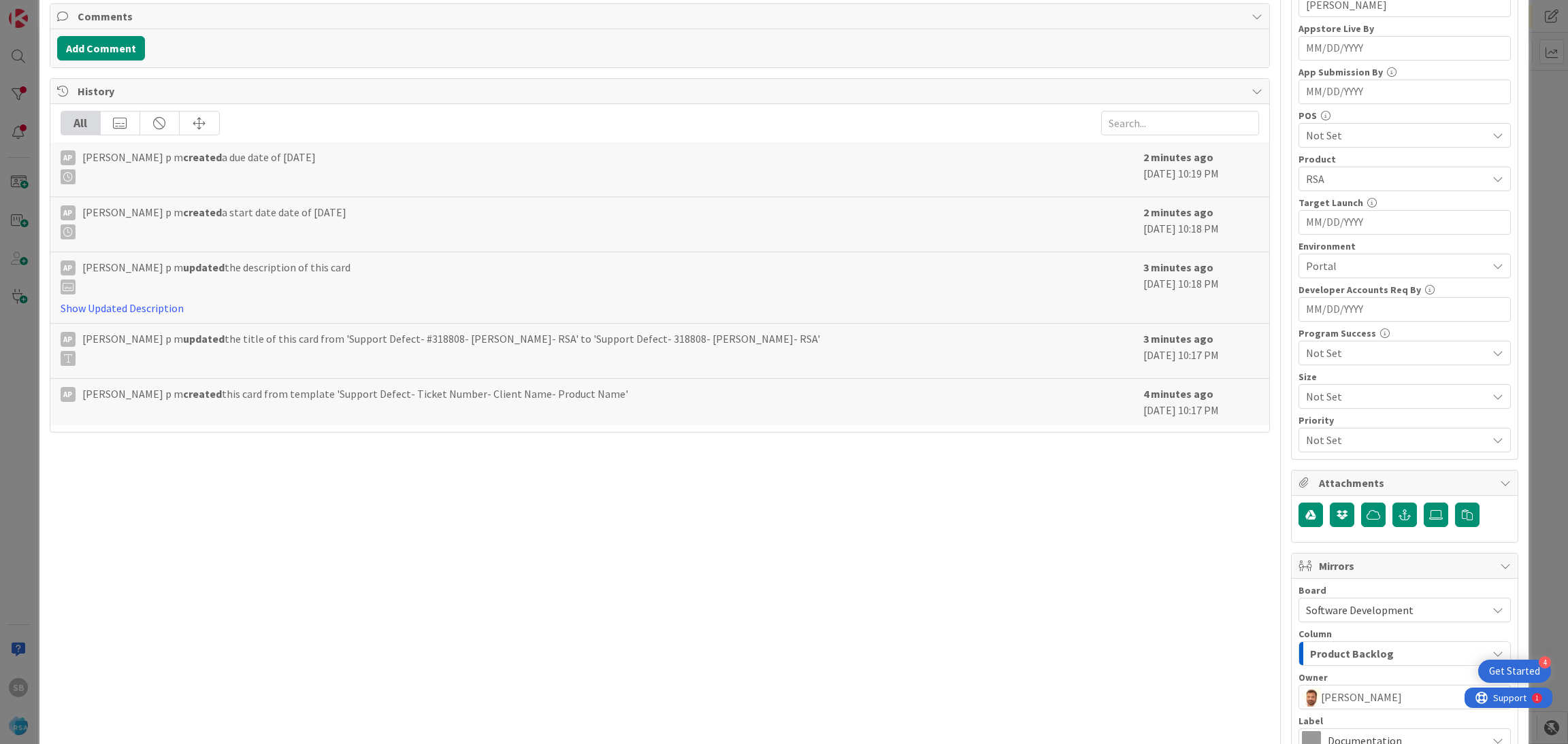
scroll to position [505, 0]
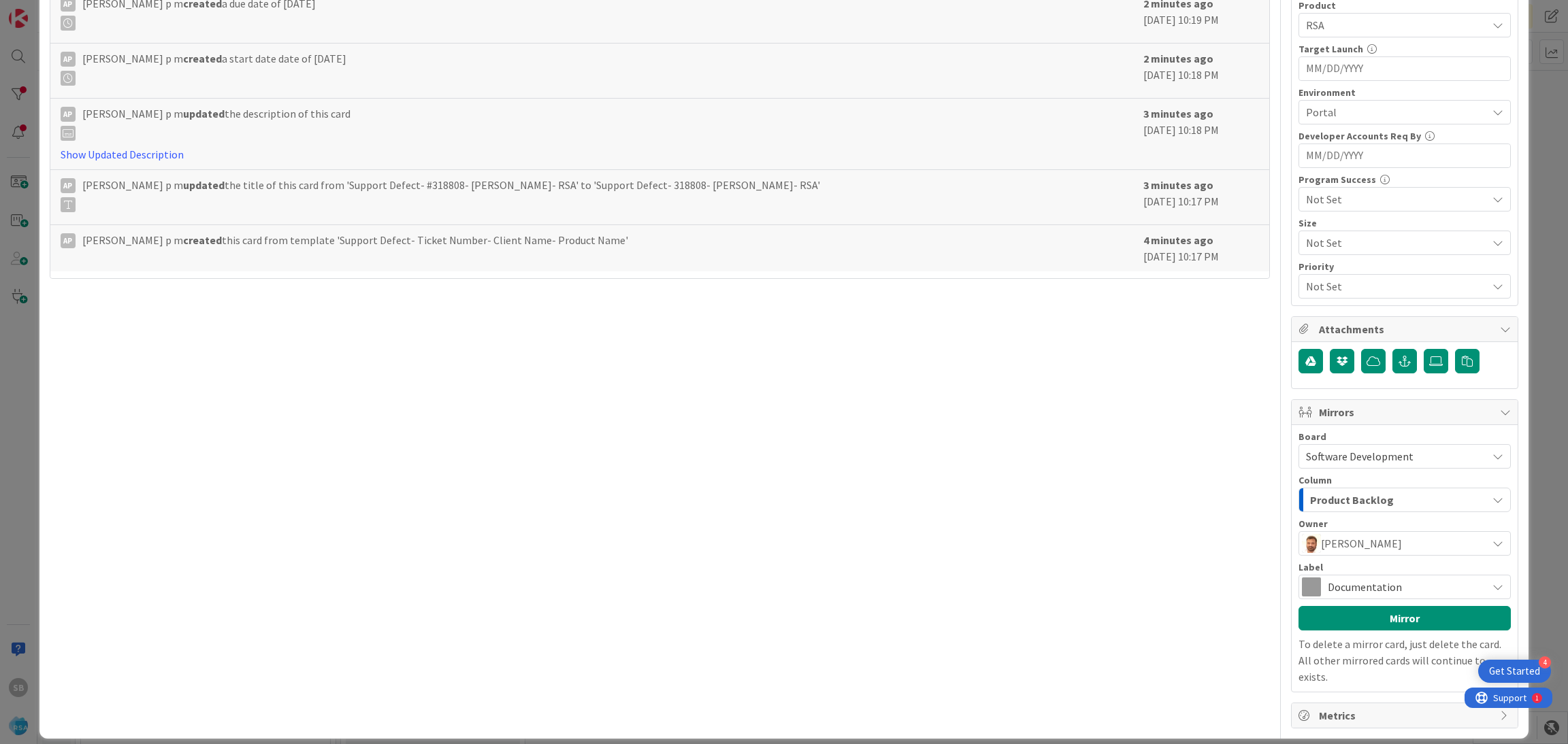
click at [1423, 591] on span "Documentation" at bounding box center [1404, 587] width 152 height 19
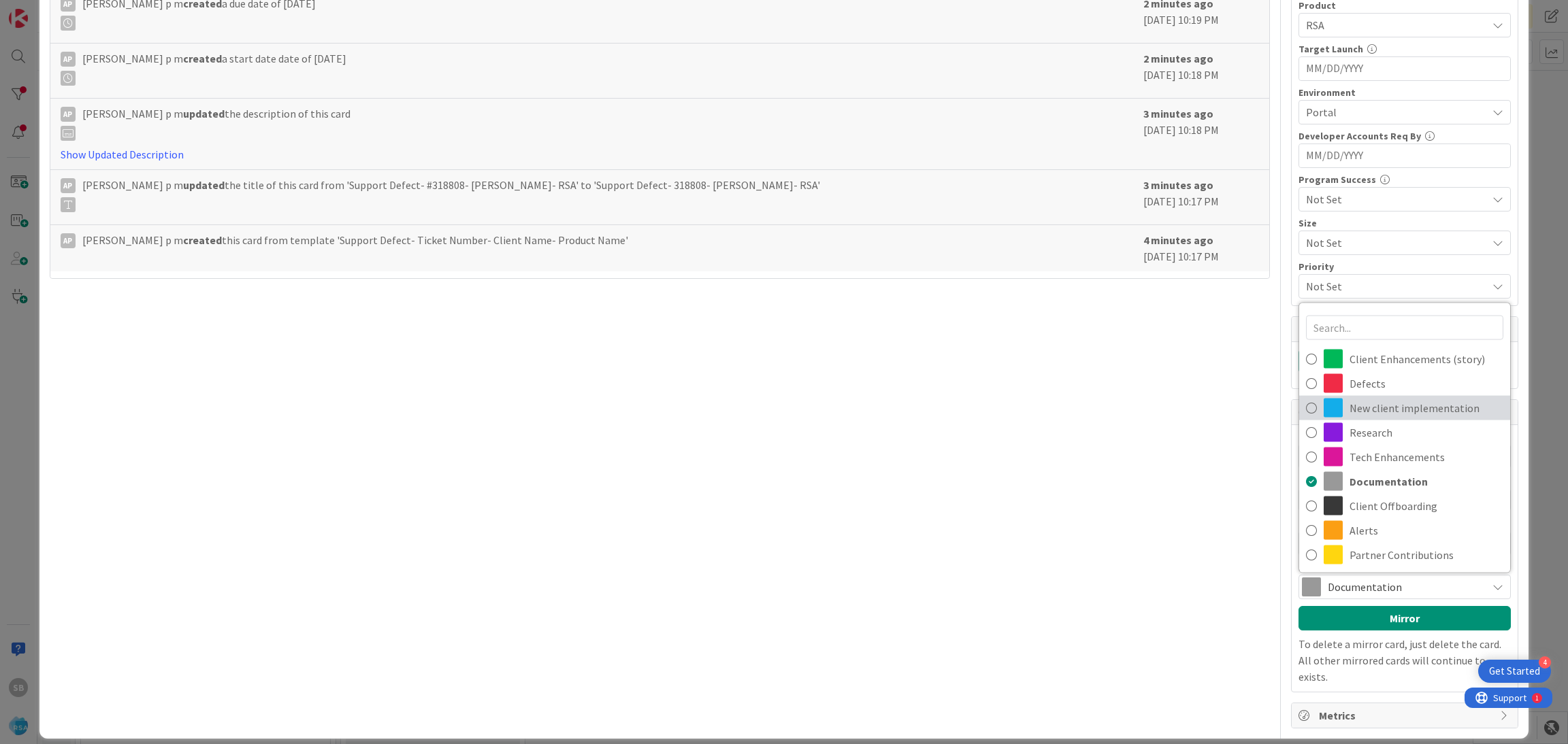
click at [1334, 398] on link "New client implementation" at bounding box center [1404, 408] width 211 height 25
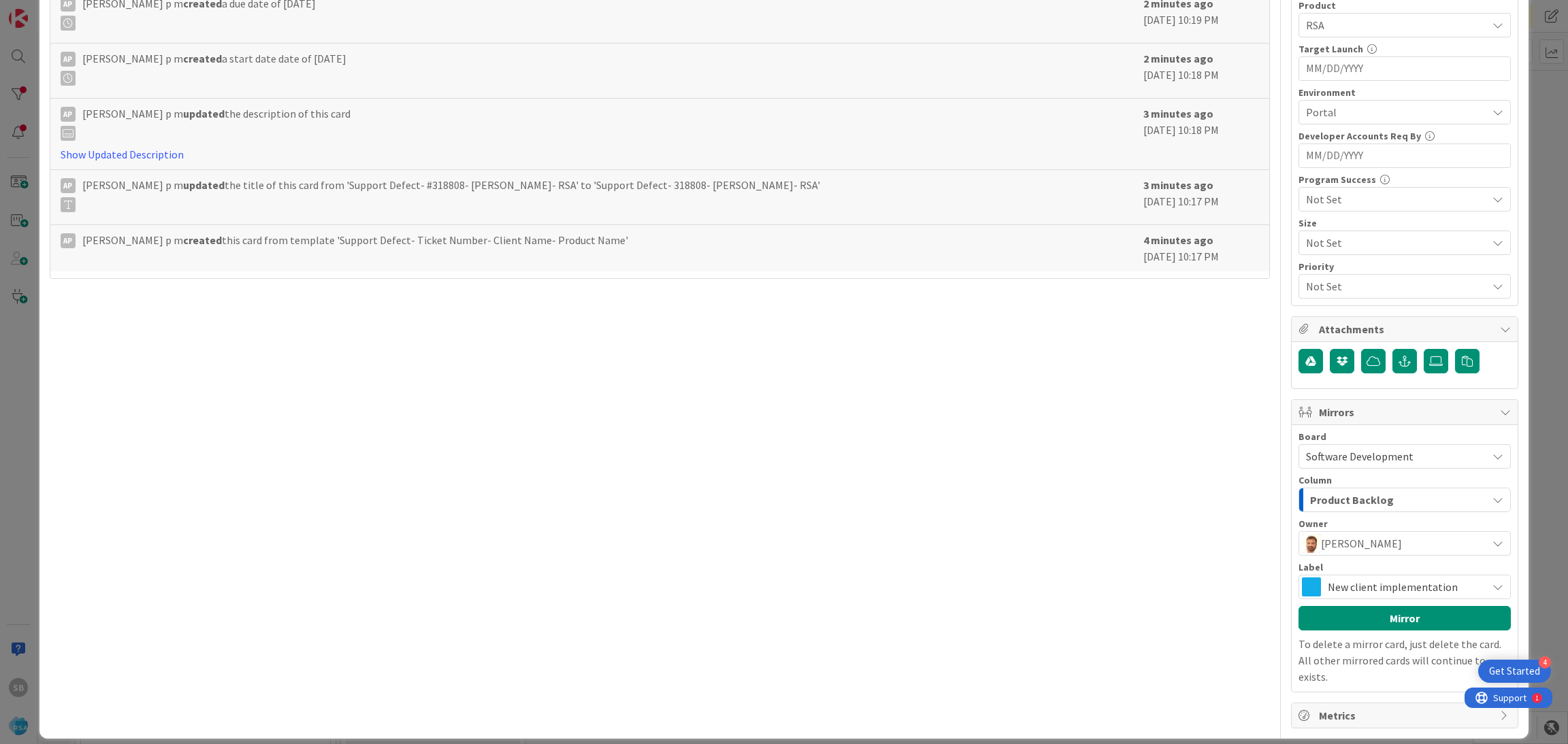
click at [1369, 577] on div "New client implementation" at bounding box center [1405, 587] width 212 height 25
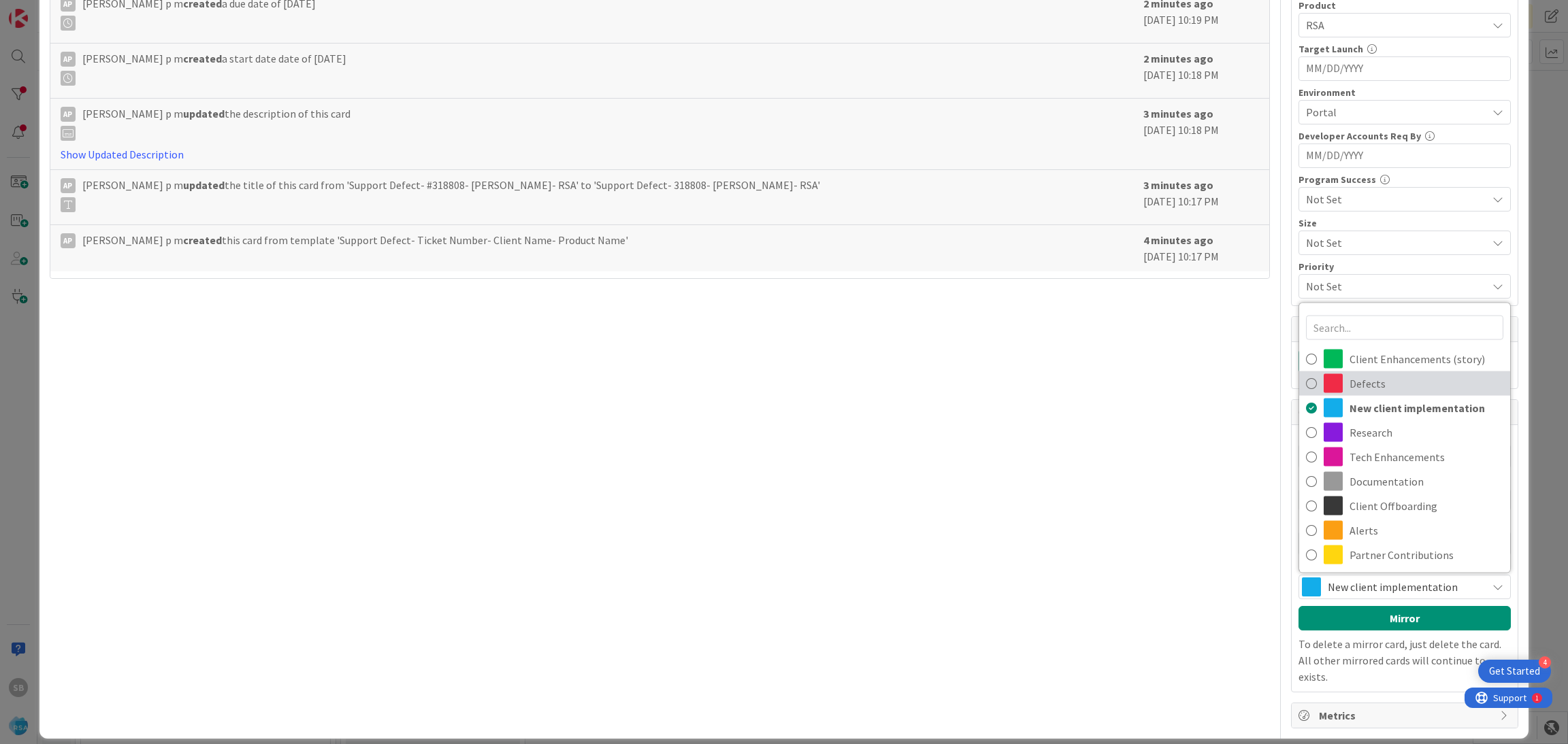
click at [1353, 383] on span "Defects" at bounding box center [1426, 383] width 154 height 20
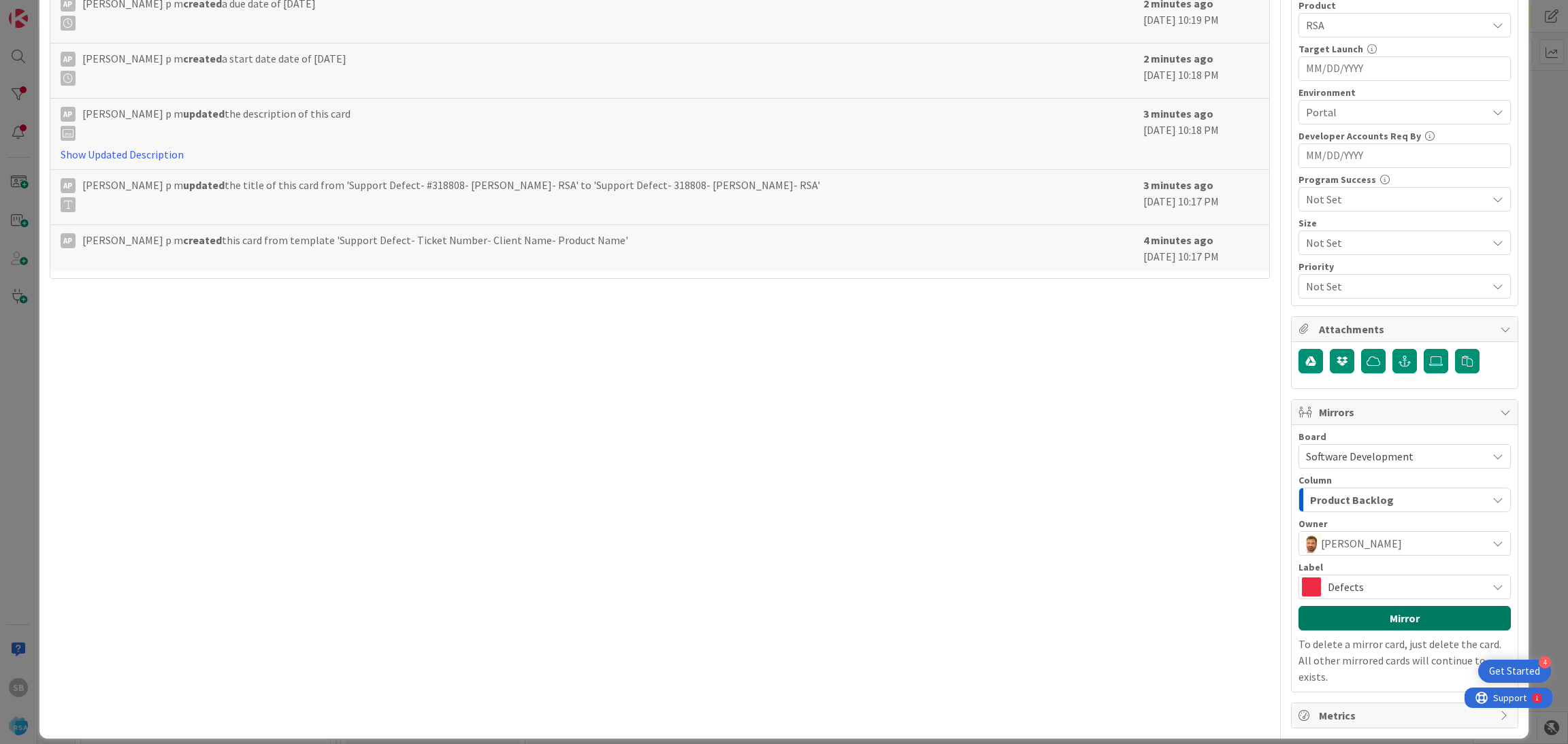
click at [1382, 612] on button "Mirror" at bounding box center [1405, 618] width 212 height 25
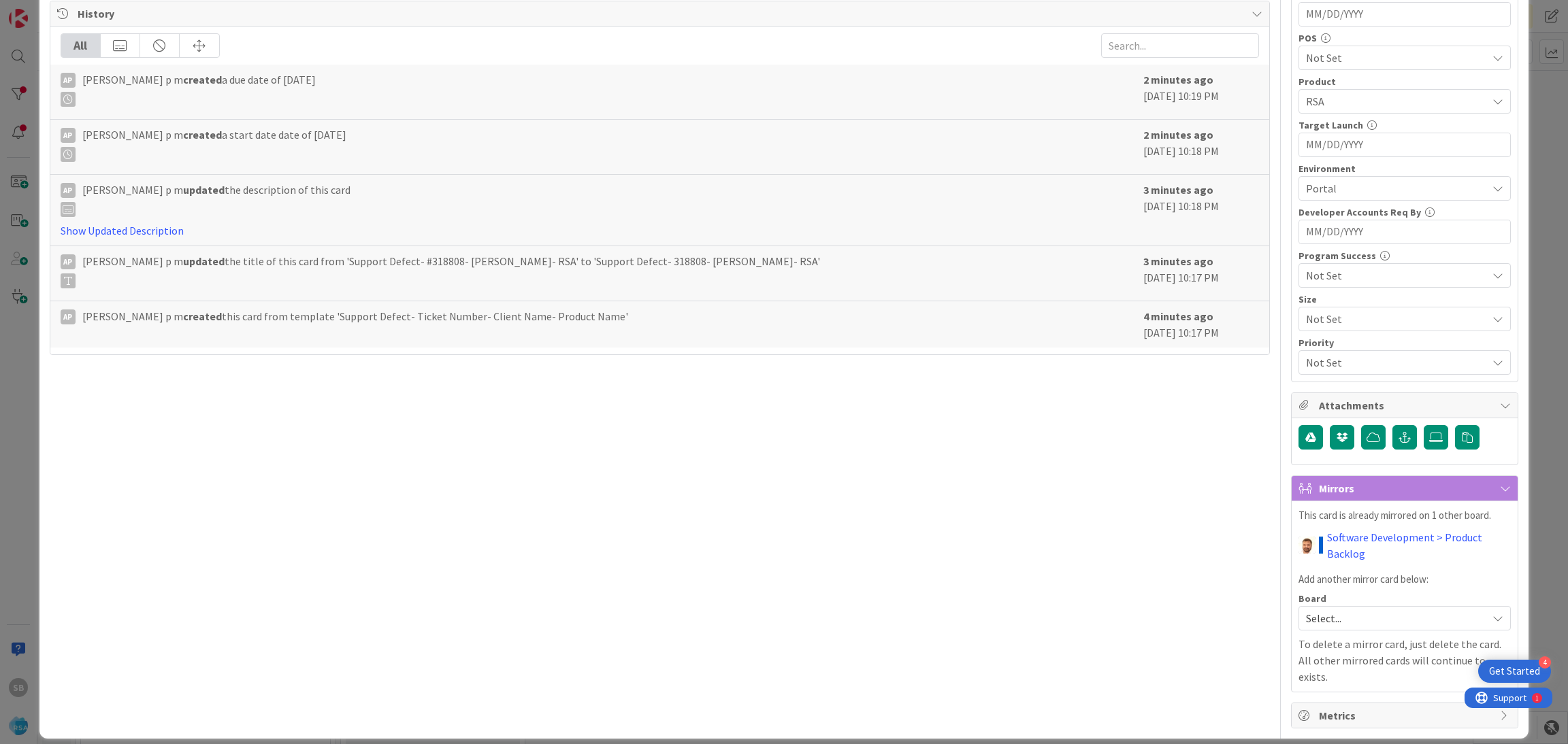
scroll to position [0, 0]
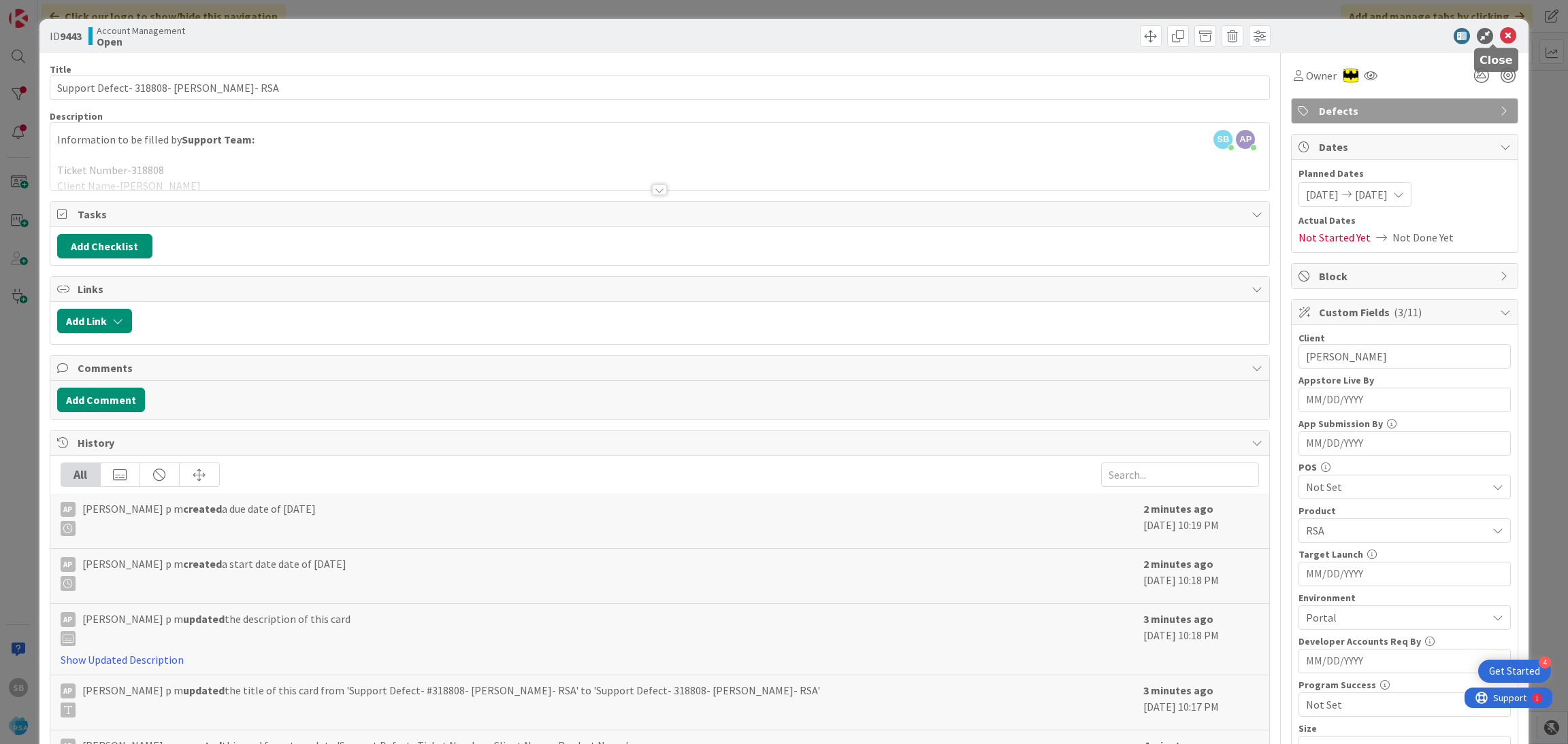
click at [1500, 38] on icon at bounding box center [1508, 36] width 17 height 17
